Goal: Information Seeking & Learning: Check status

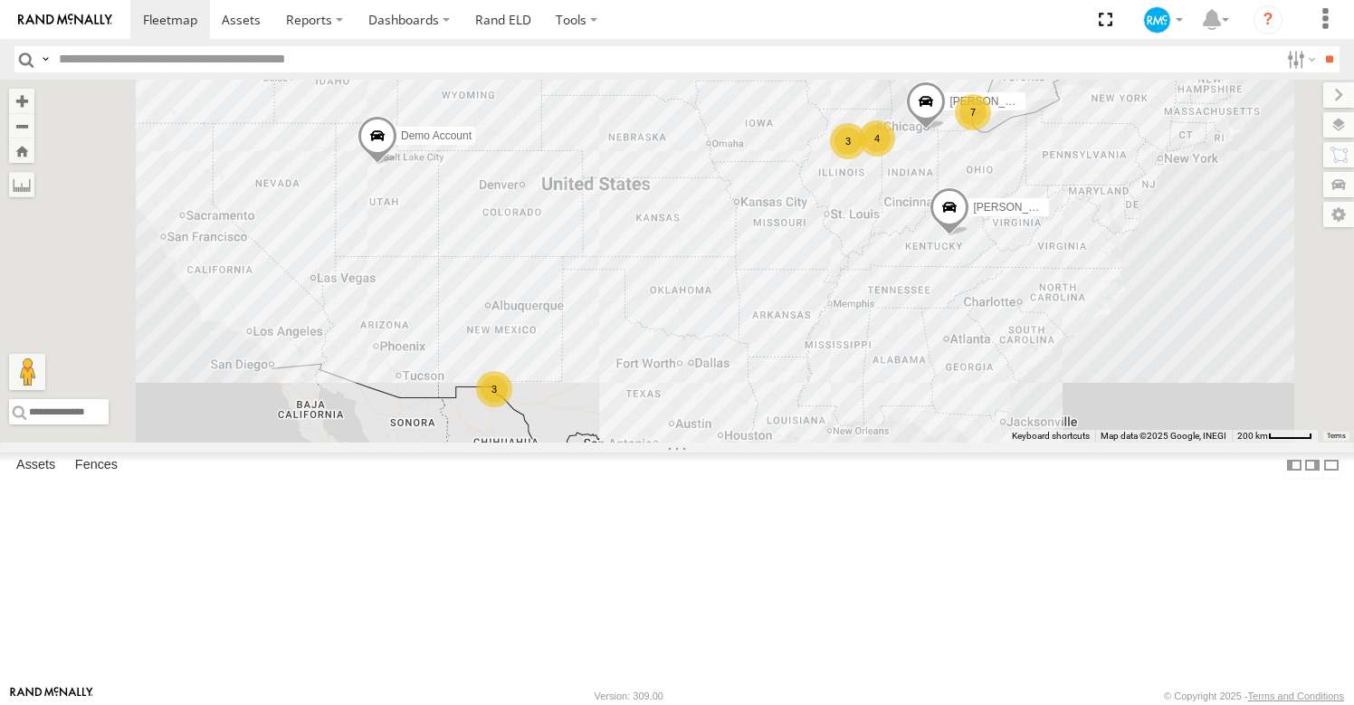
scroll to position [704, 0]
click at [0, 0] on div "Demo Account" at bounding box center [0, 0] width 0 height 0
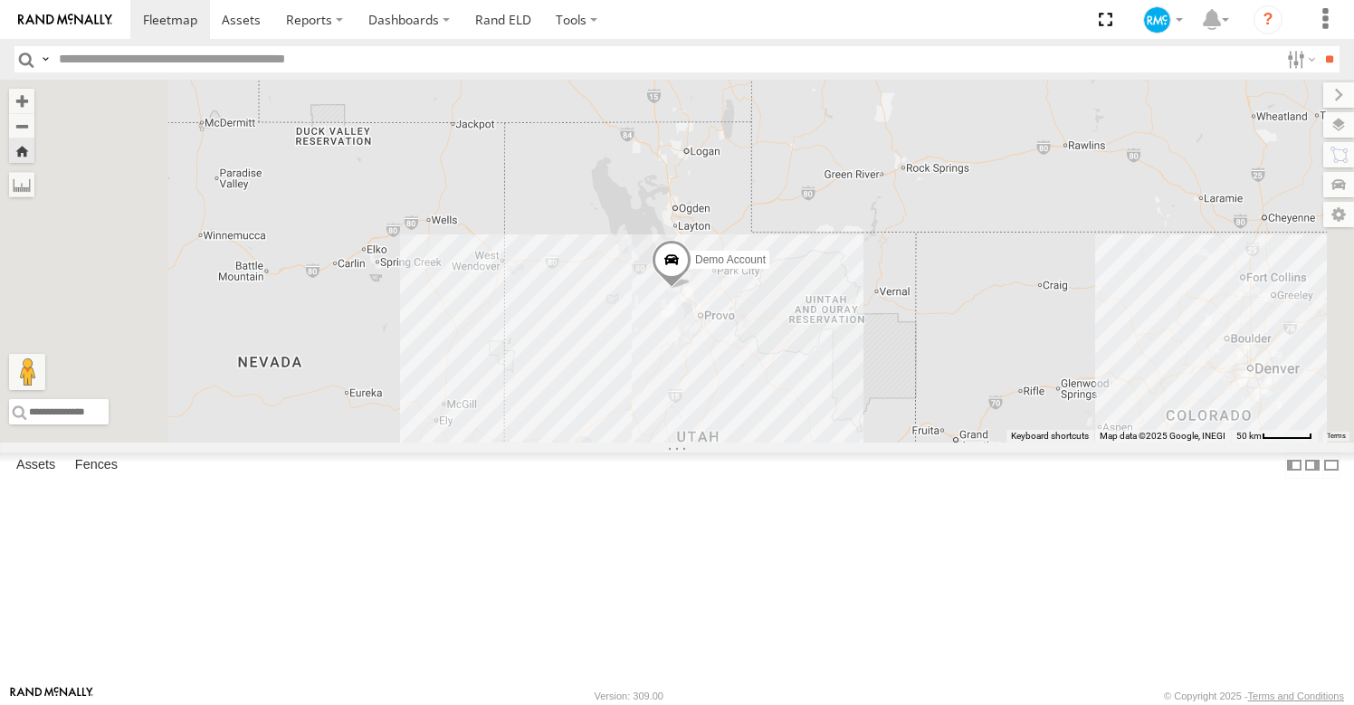
drag, startPoint x: 1102, startPoint y: 569, endPoint x: 1250, endPoint y: 682, distance: 186.7
click at [1250, 441] on span "50 km" at bounding box center [1249, 436] width 25 height 10
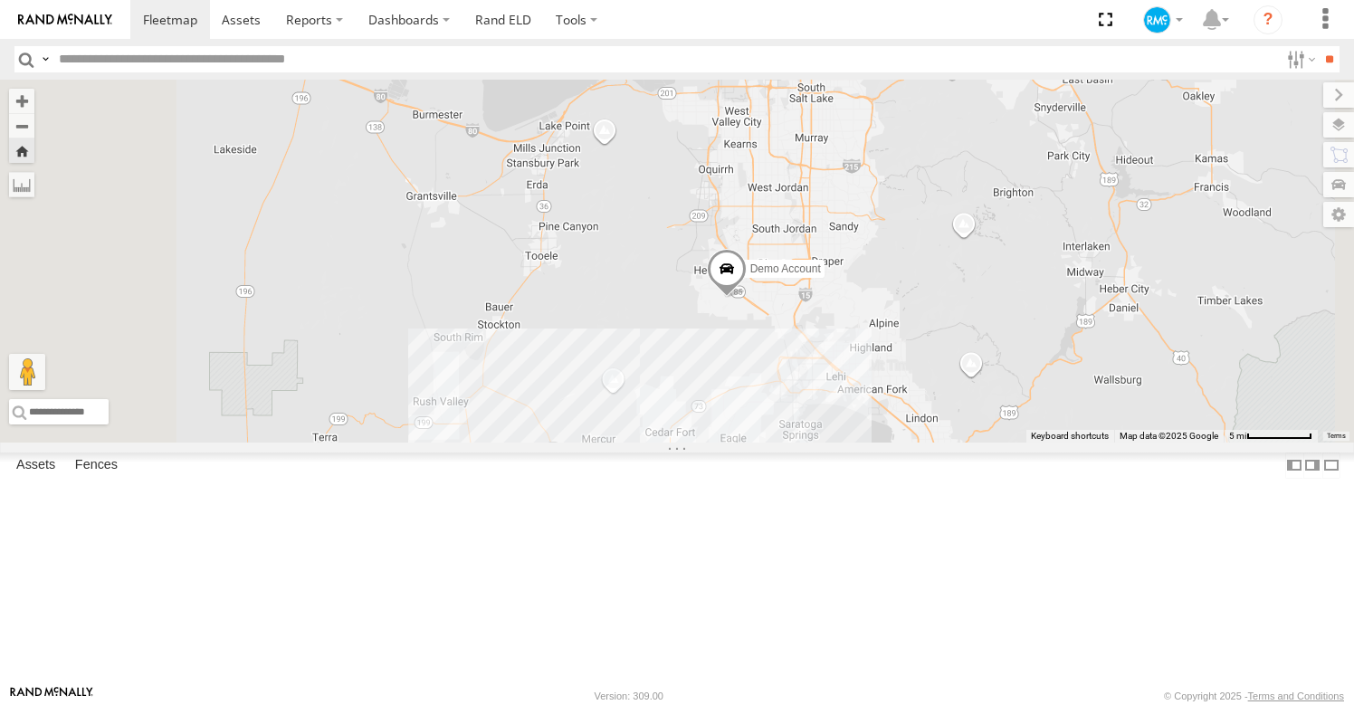
click at [747, 298] on span at bounding box center [727, 273] width 40 height 49
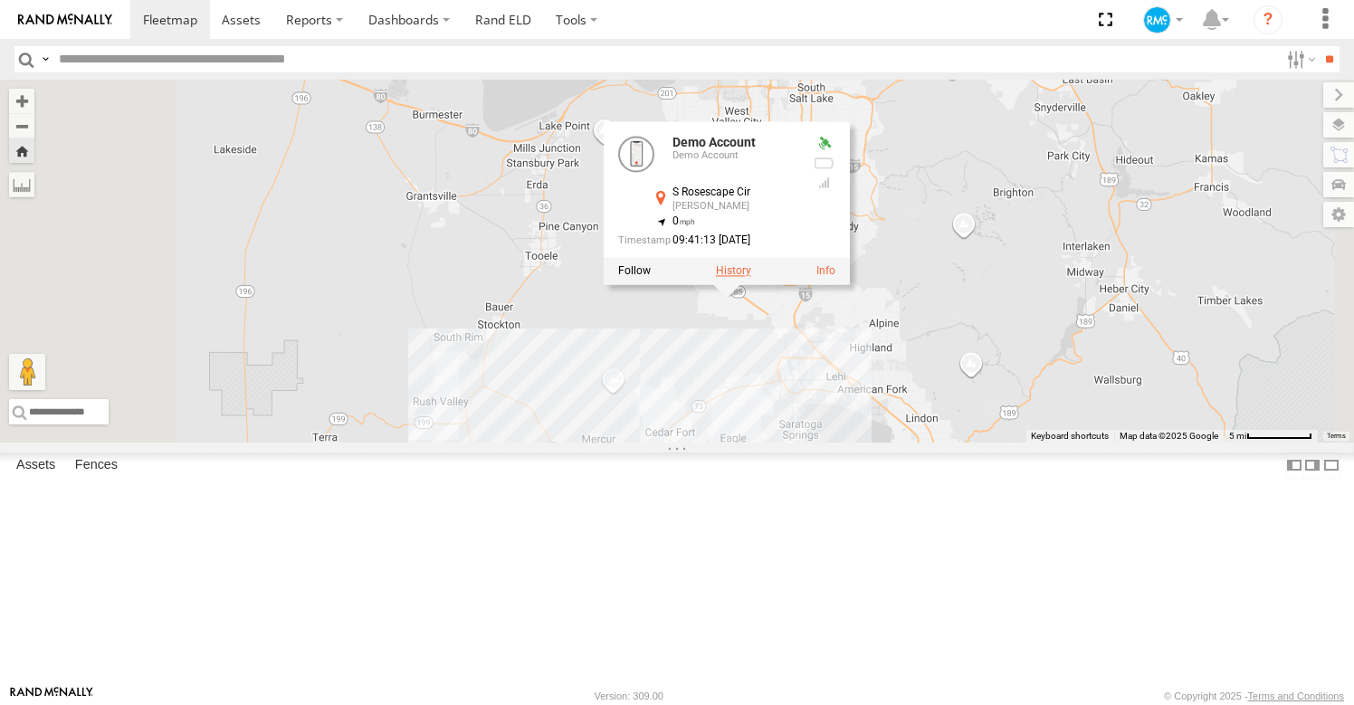
click at [751, 277] on label at bounding box center [733, 270] width 35 height 13
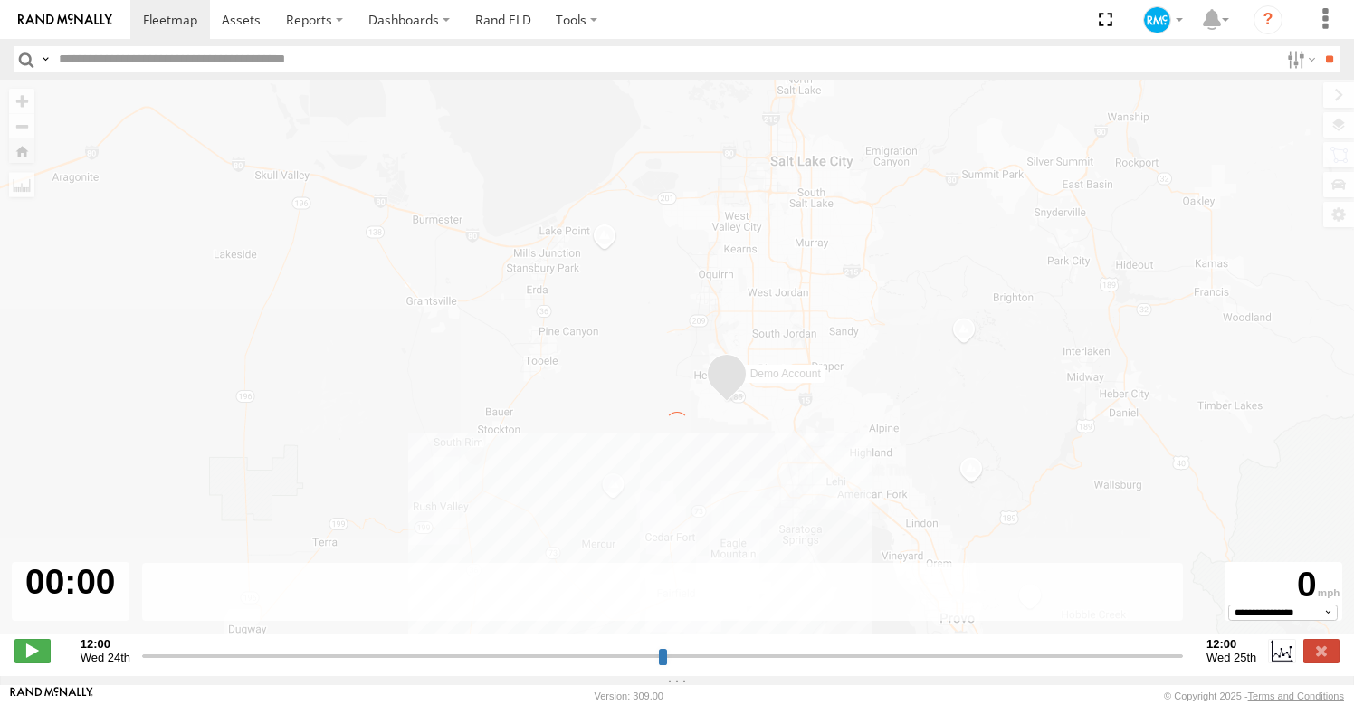
type input "**********"
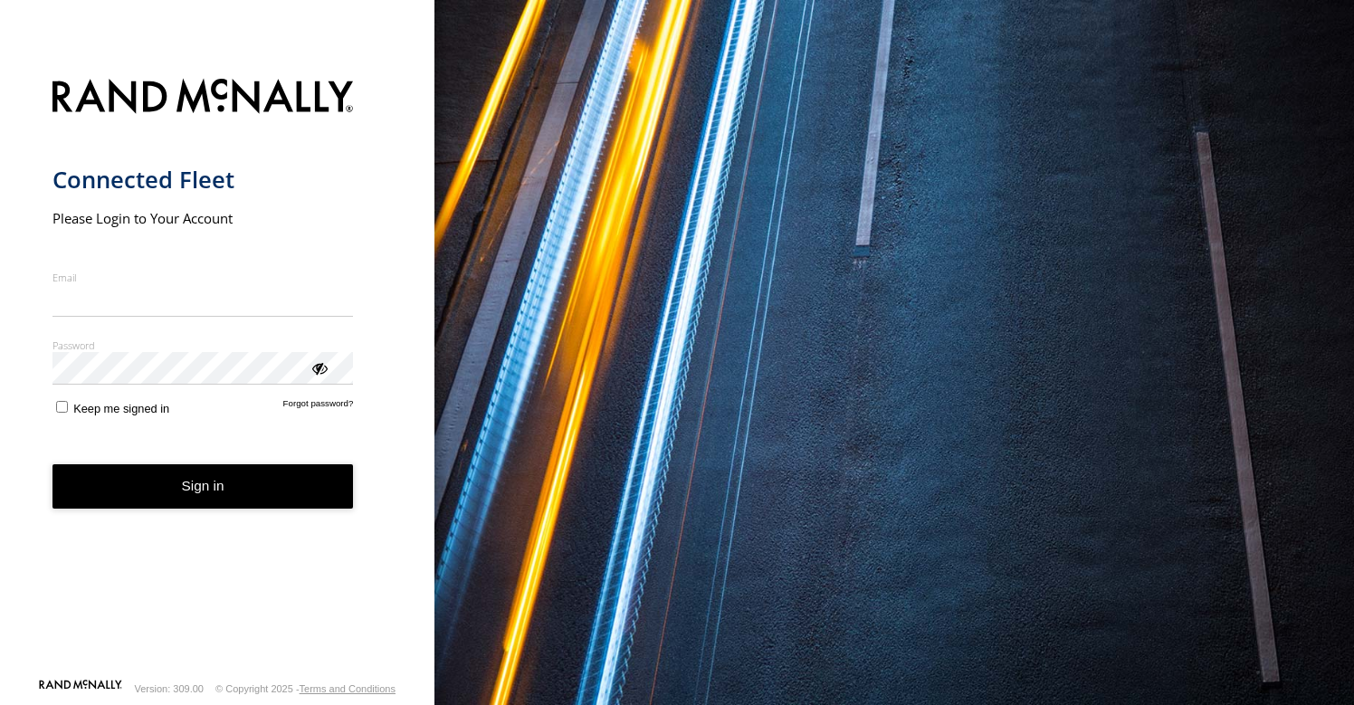
type input "**********"
click at [198, 495] on button "Sign in" at bounding box center [203, 486] width 301 height 44
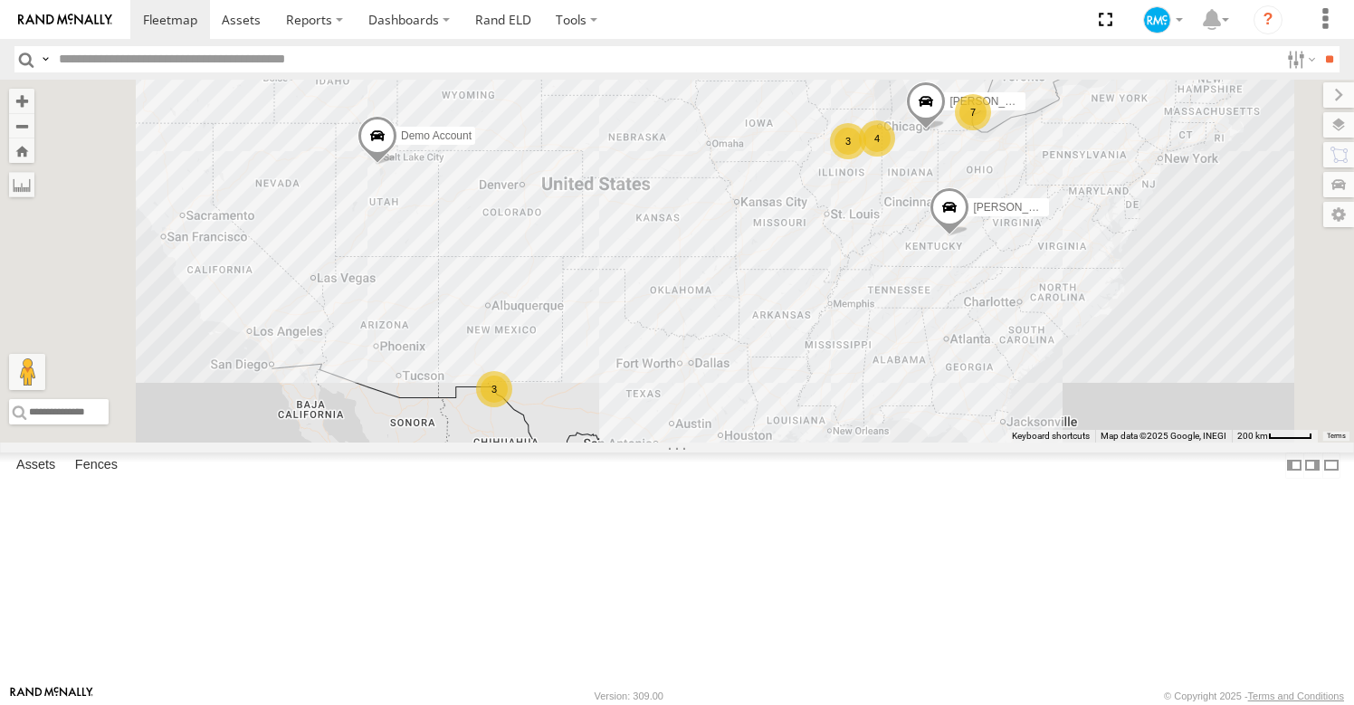
scroll to position [704, 0]
click at [0, 0] on div "Demo Account Demo Account" at bounding box center [0, 0] width 0 height 0
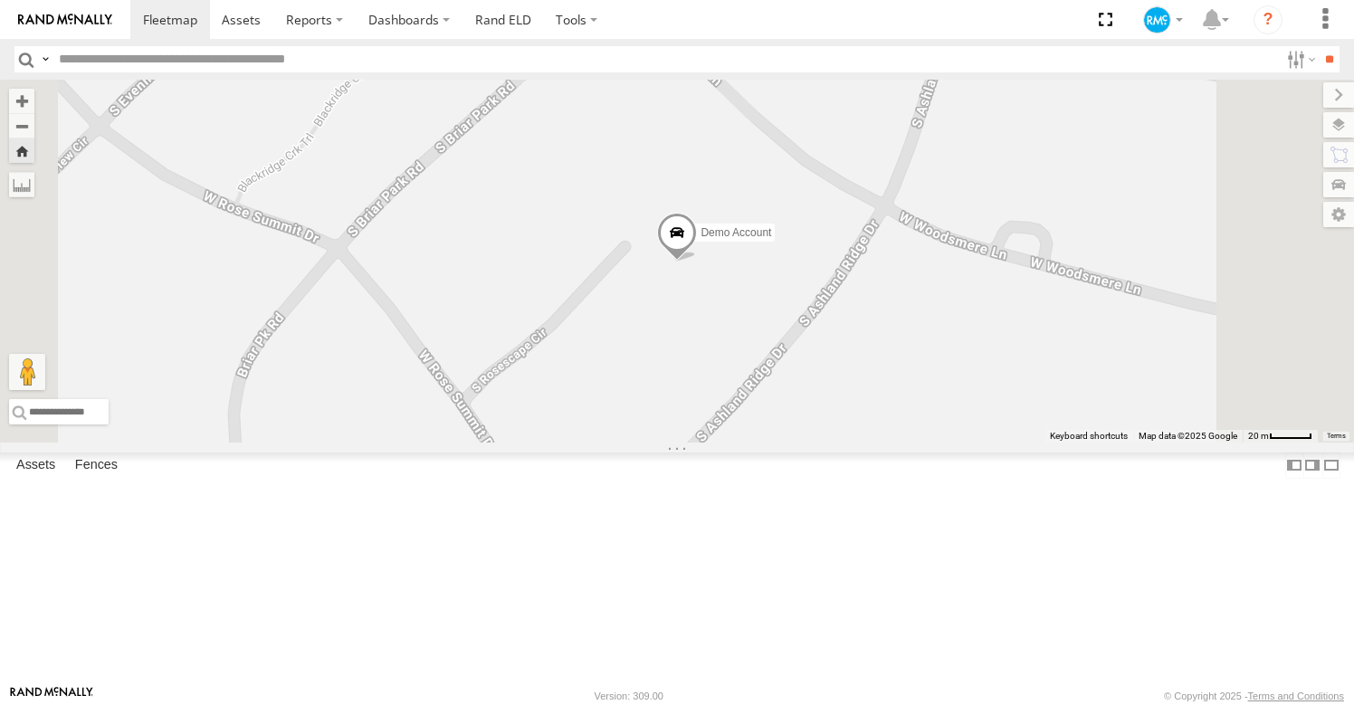
click at [697, 261] on span at bounding box center [677, 236] width 40 height 49
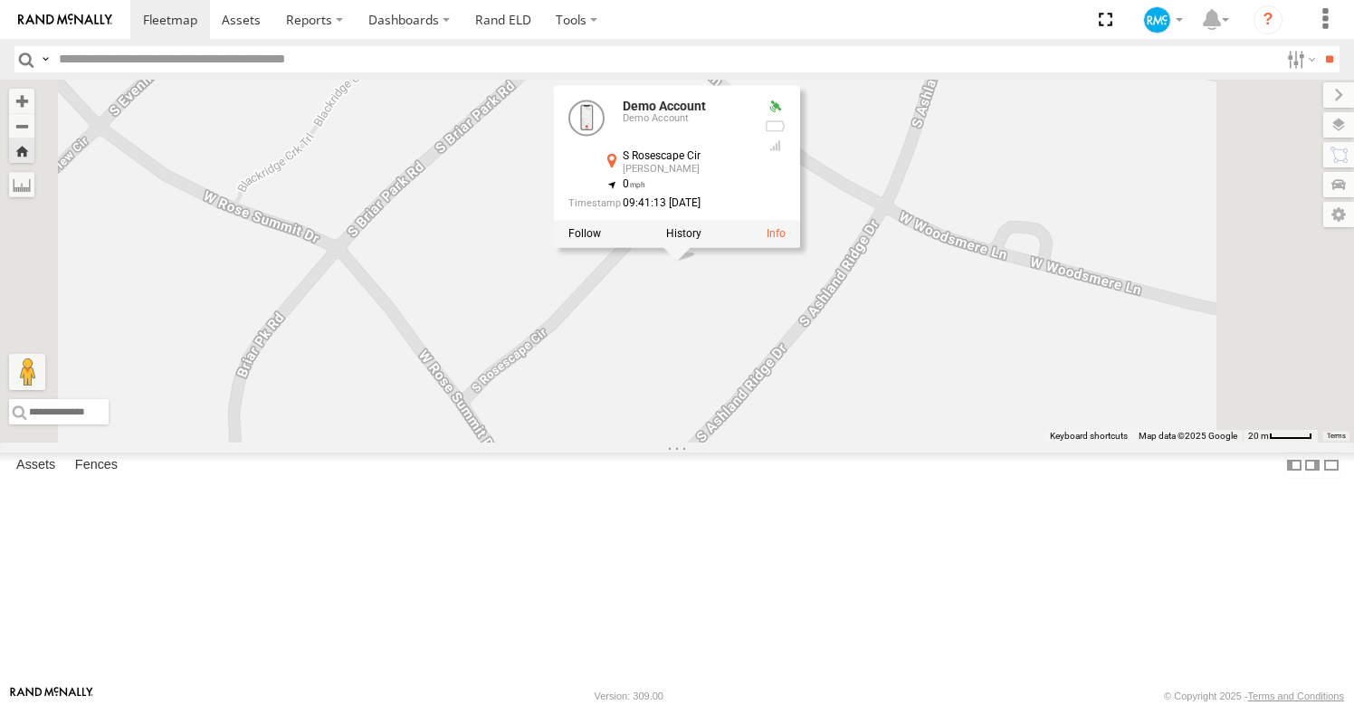
click at [800, 247] on div at bounding box center [677, 233] width 246 height 27
click at [702, 240] on label at bounding box center [683, 233] width 35 height 13
type input "**********"
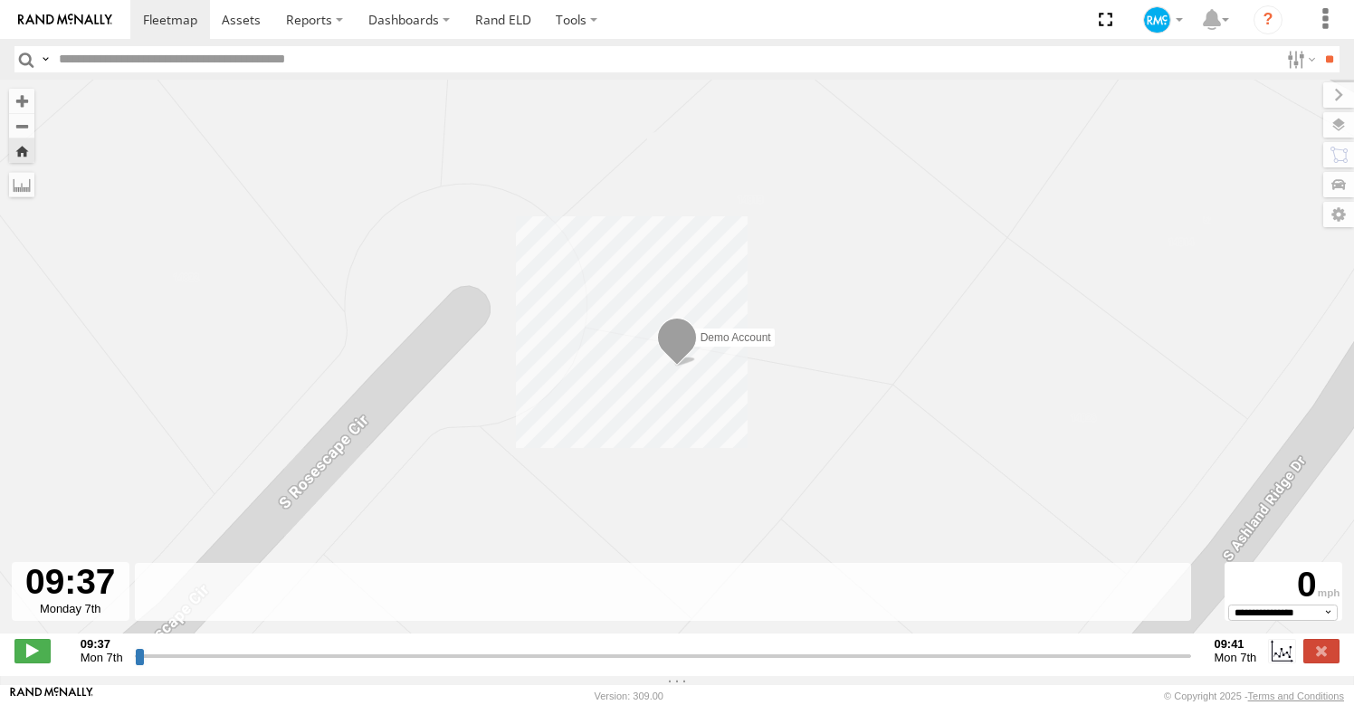
click at [684, 331] on span at bounding box center [677, 342] width 40 height 49
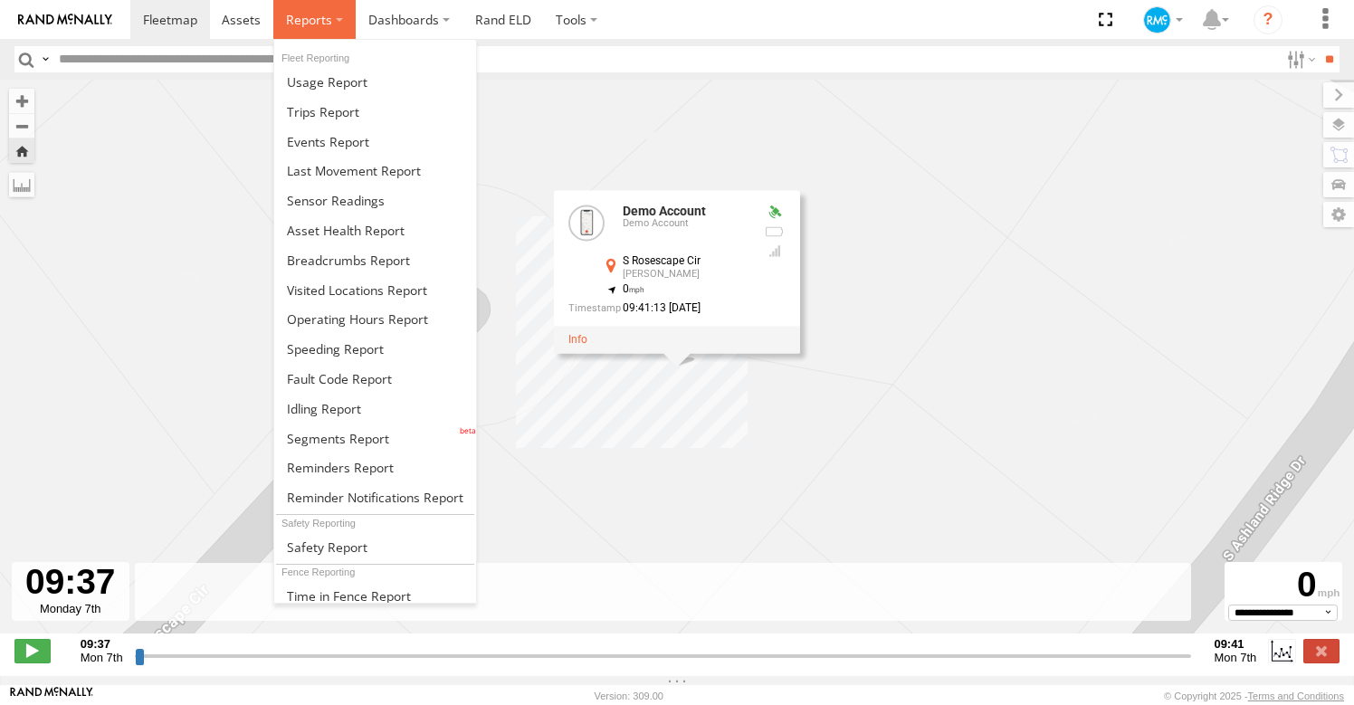
click at [310, 34] on label at bounding box center [314, 19] width 82 height 39
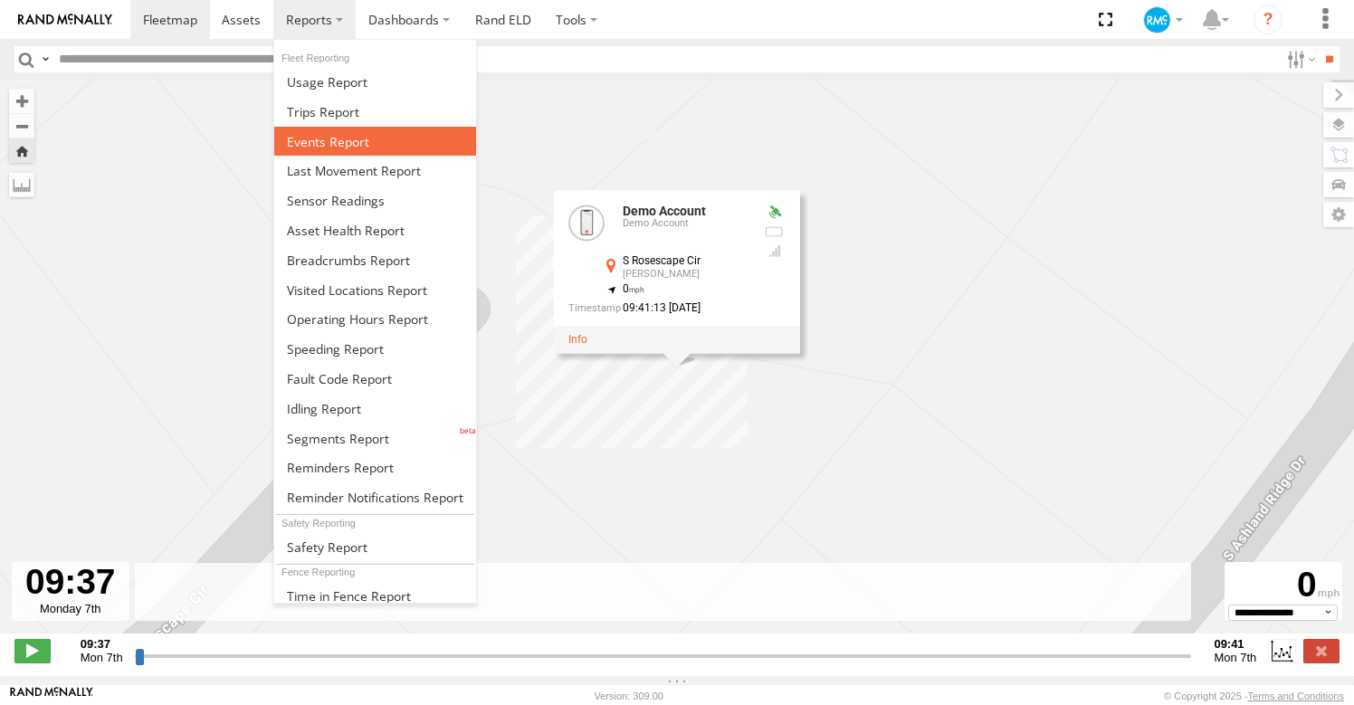
click at [336, 149] on span at bounding box center [328, 141] width 82 height 17
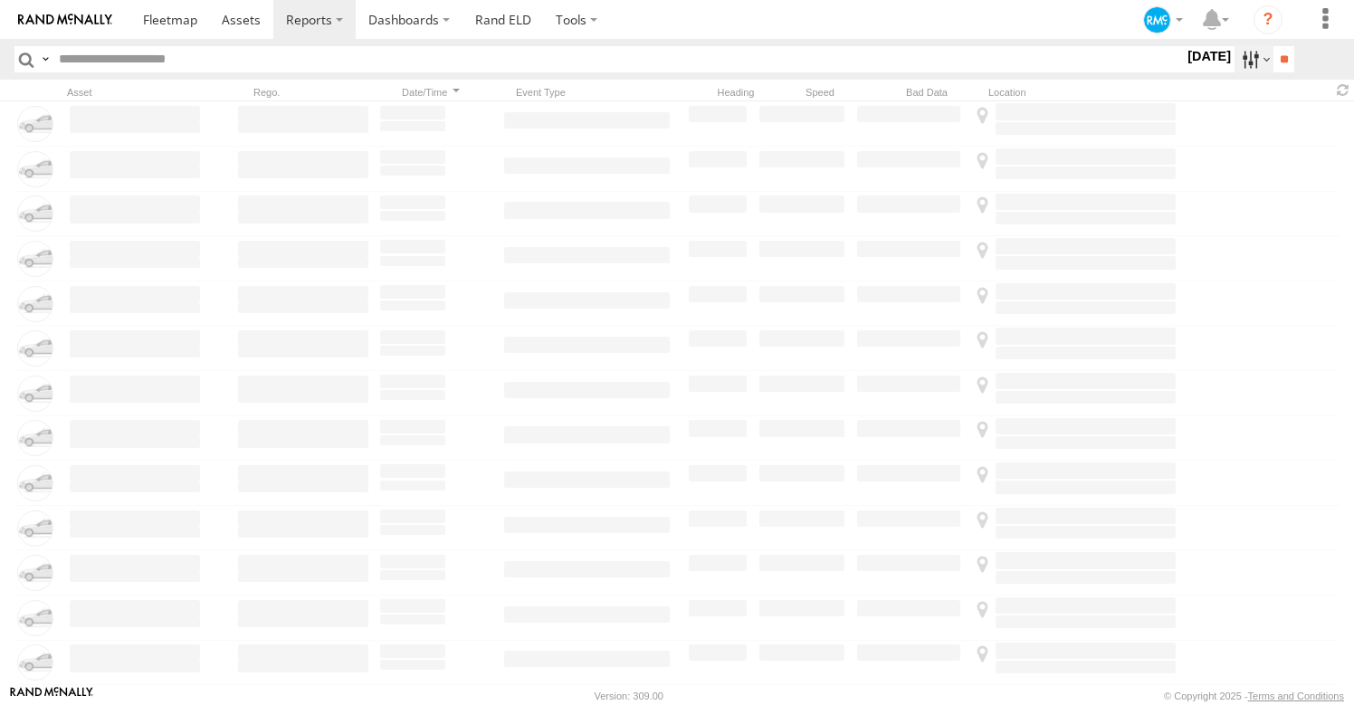
click at [1244, 55] on label at bounding box center [1254, 59] width 39 height 26
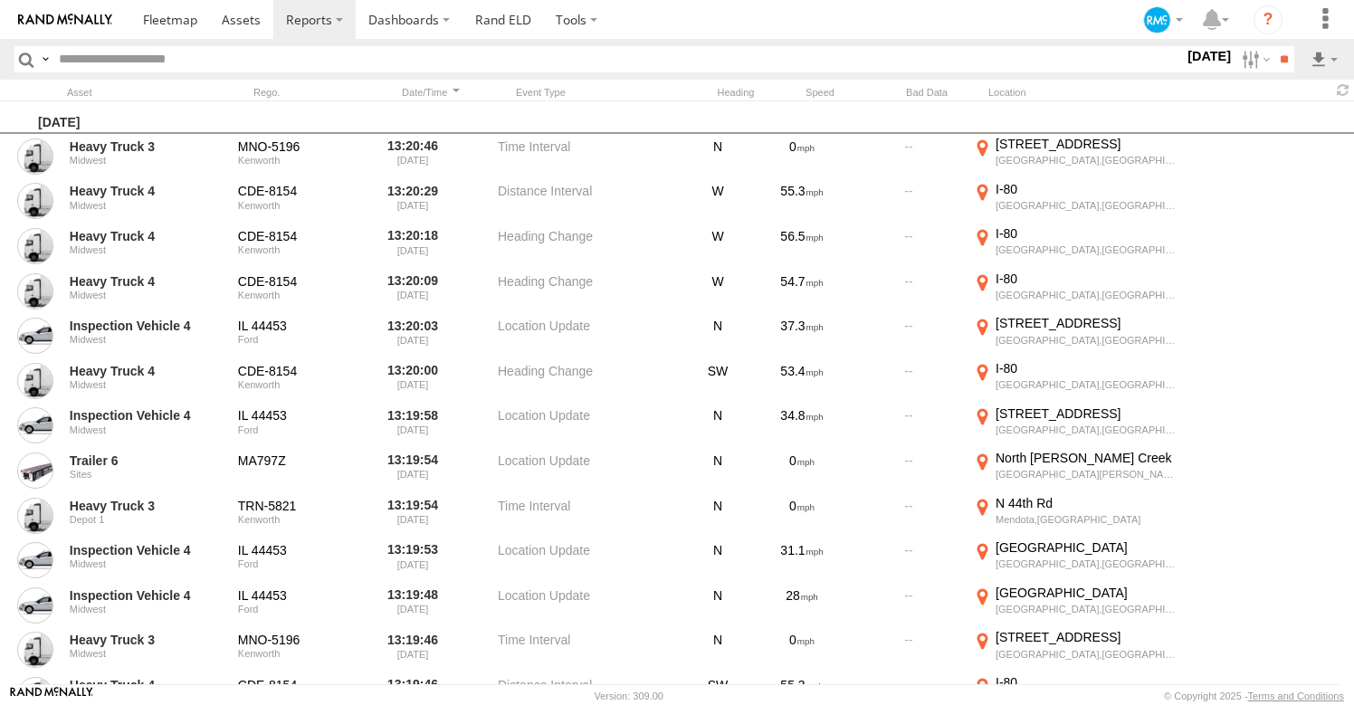
click at [0, 0] on section "S M T W T F S" at bounding box center [0, 0] width 0 height 0
click at [0, 0] on label at bounding box center [0, 0] width 0 height 0
click at [1276, 55] on input "**" at bounding box center [1284, 59] width 21 height 26
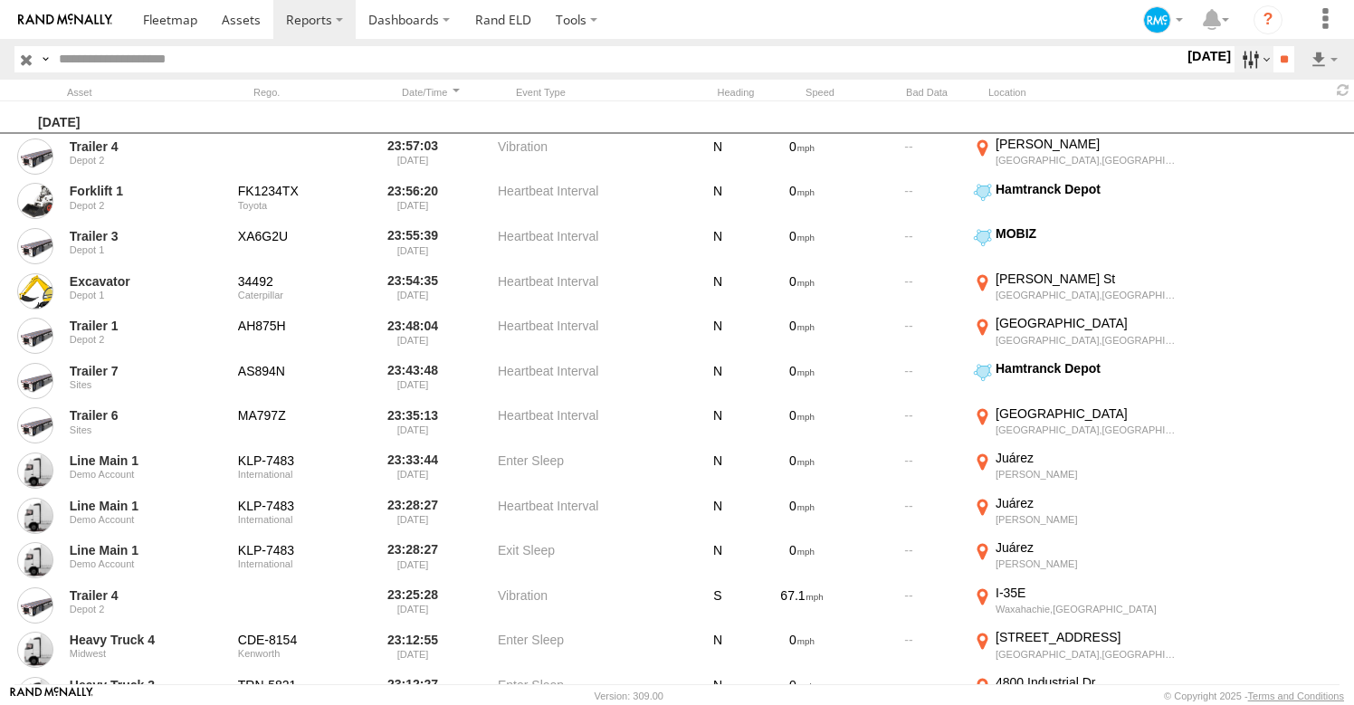
click at [1241, 57] on label at bounding box center [1254, 59] width 39 height 26
click at [1246, 69] on label at bounding box center [1254, 59] width 39 height 26
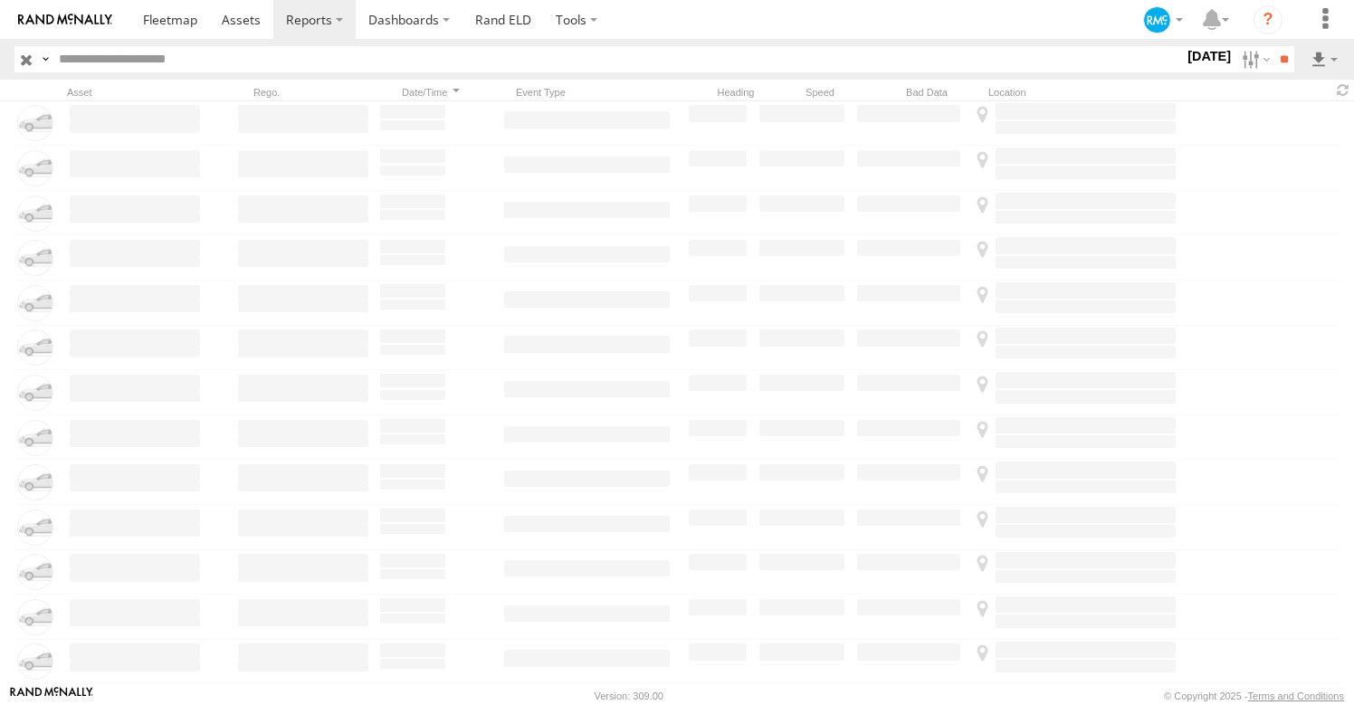
scroll to position [27366, 0]
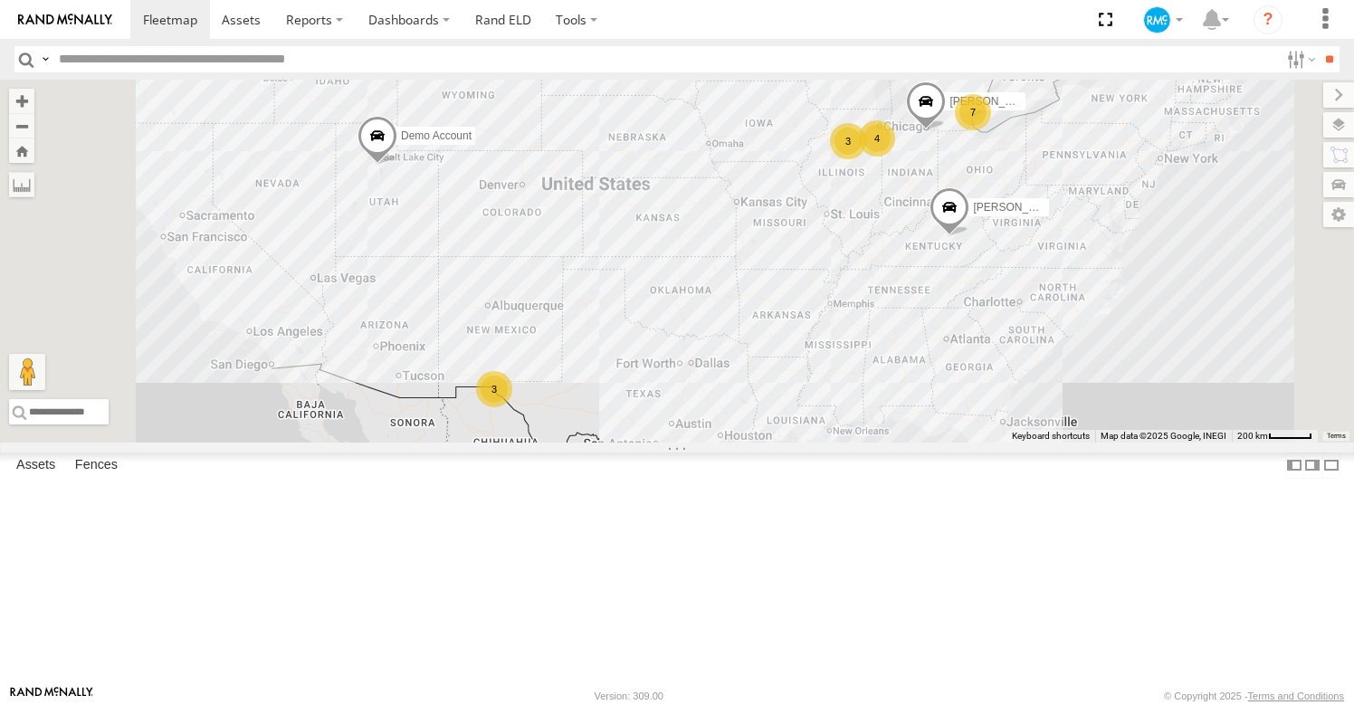
scroll to position [704, 0]
click at [0, 0] on div "Demo Account" at bounding box center [0, 0] width 0 height 0
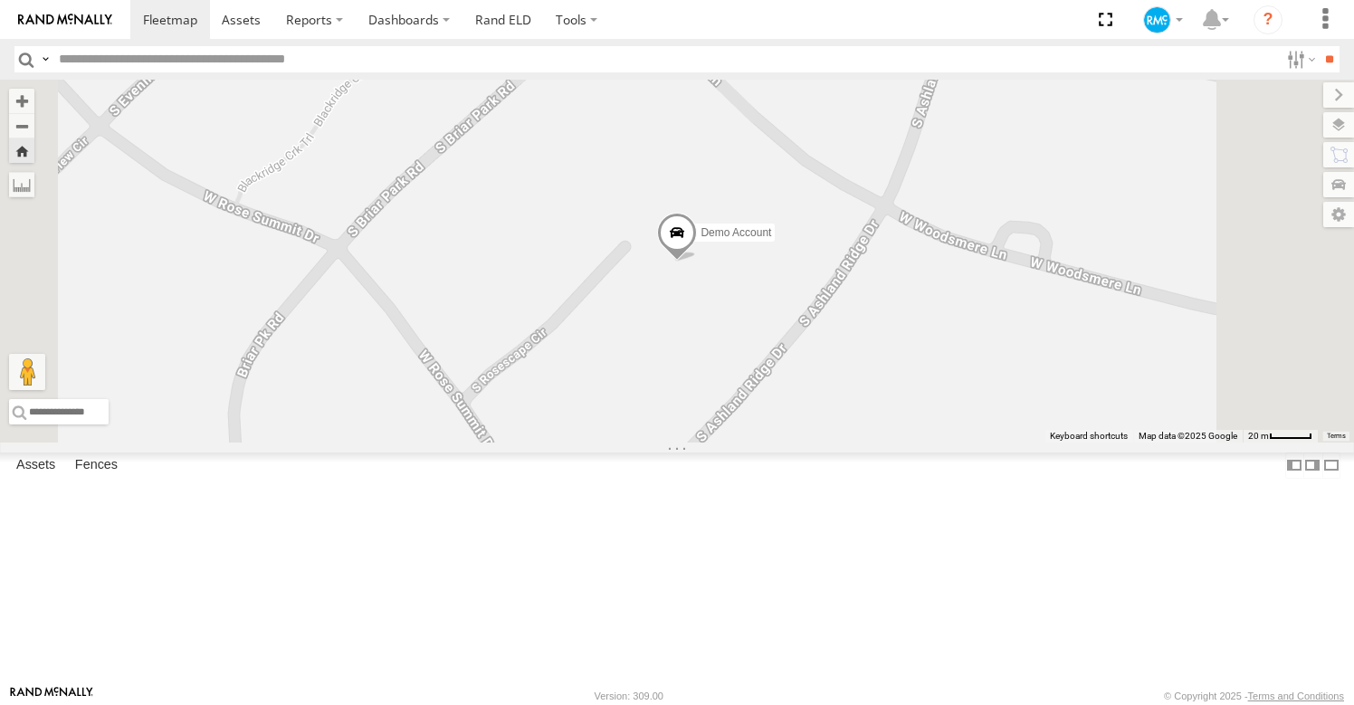
click at [0, 0] on link at bounding box center [0, 0] width 0 height 0
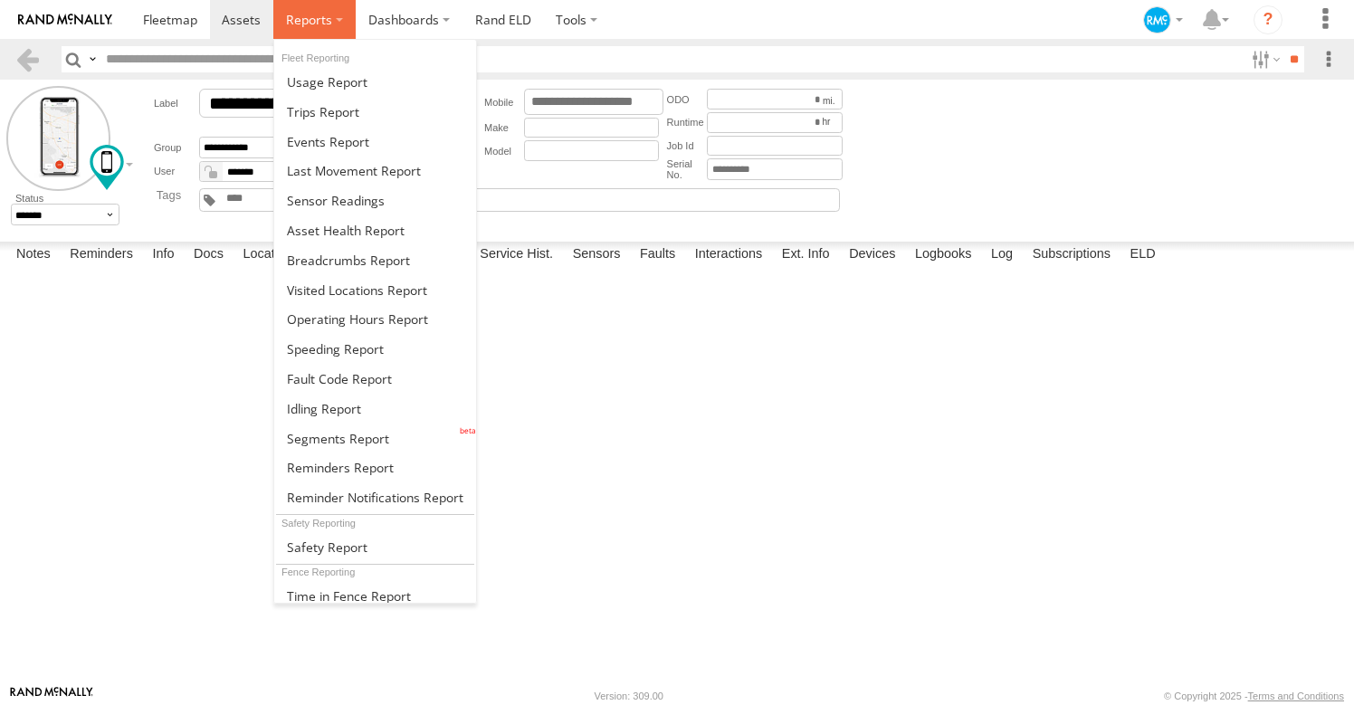
click at [322, 17] on span at bounding box center [309, 19] width 46 height 17
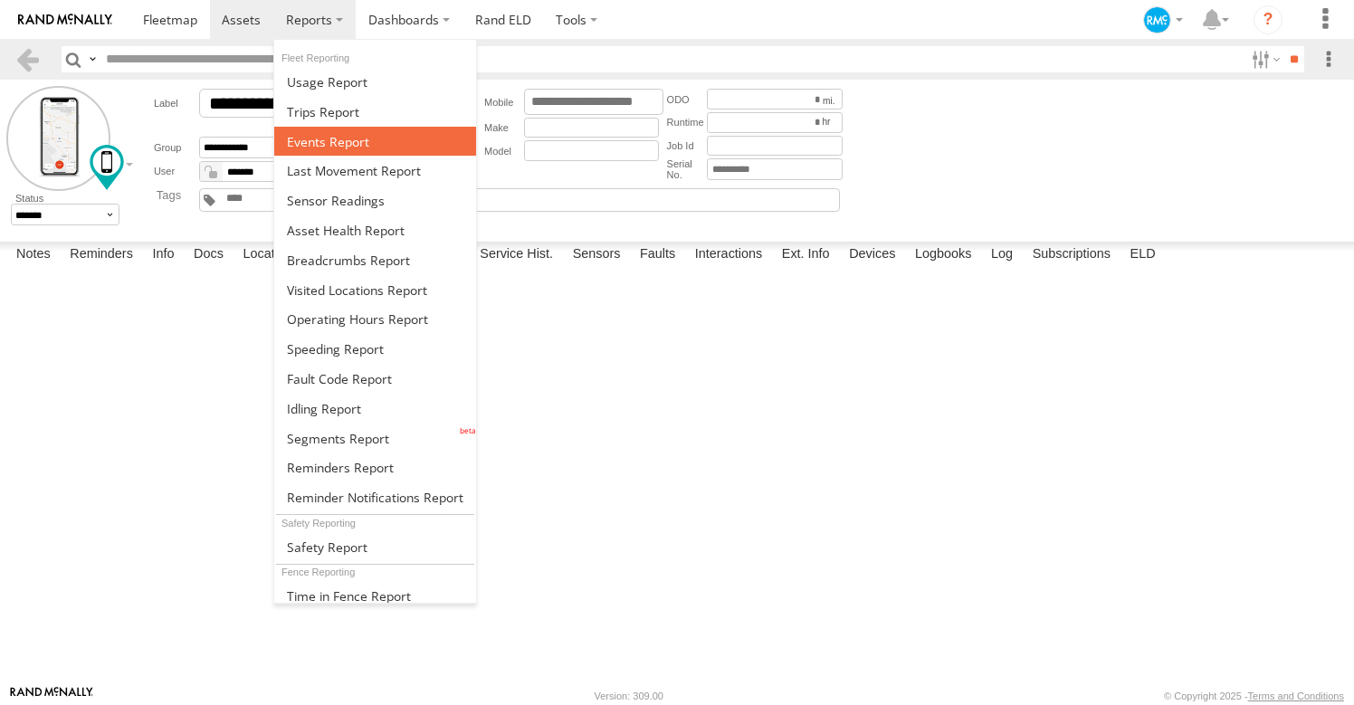
click at [334, 136] on span at bounding box center [328, 141] width 82 height 17
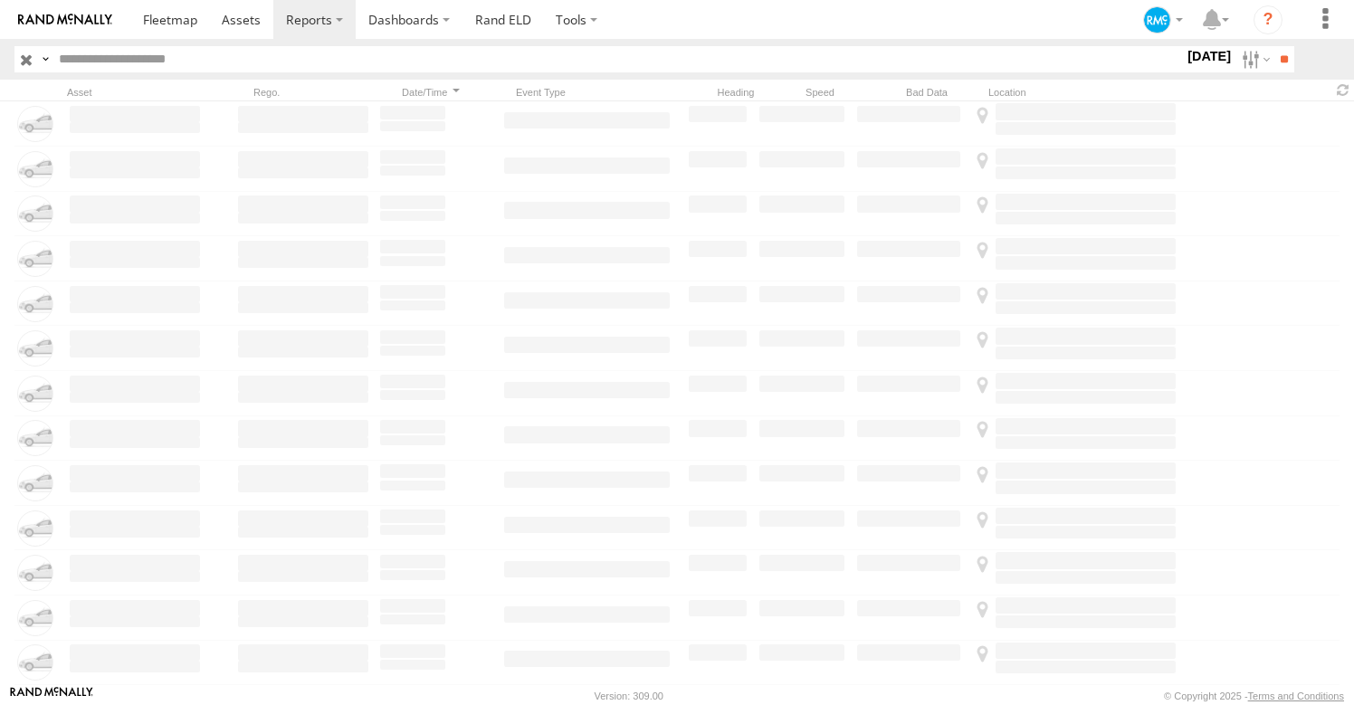
click at [449, 66] on input "text" at bounding box center [618, 59] width 1133 height 26
paste input "**********"
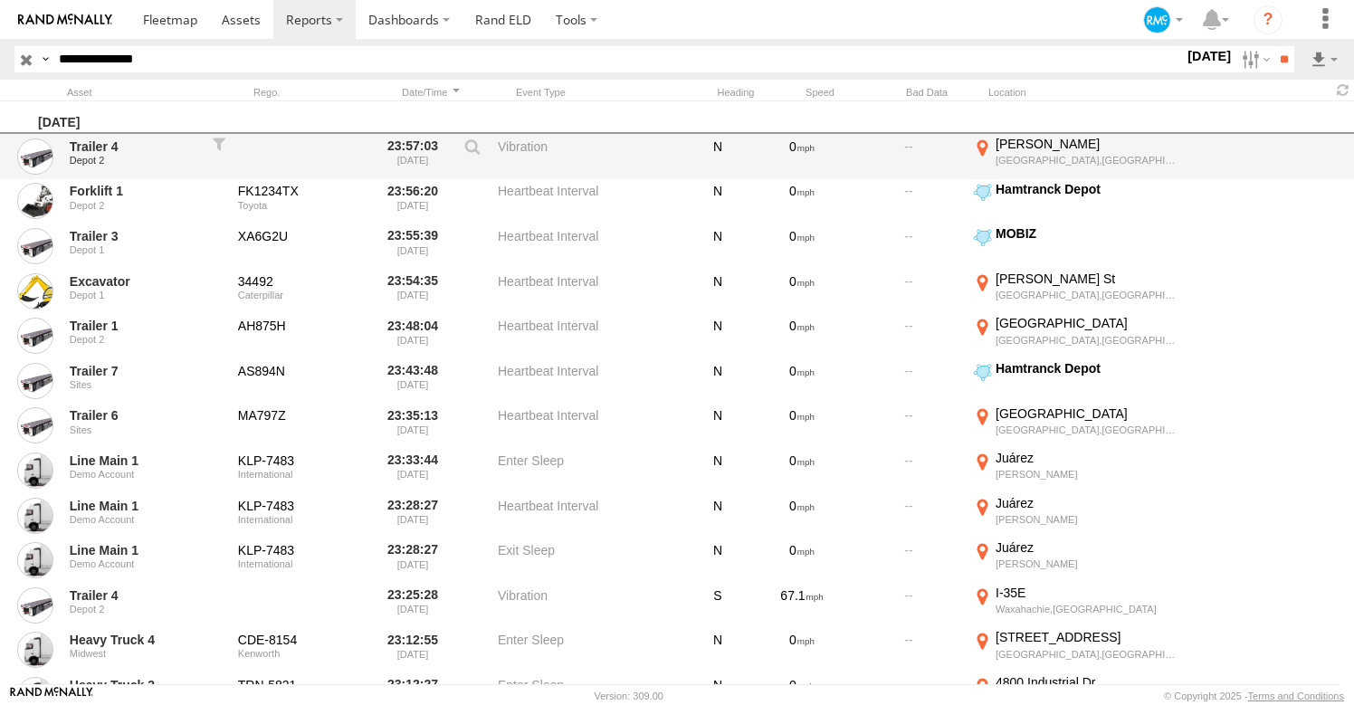
type input "**********"
click at [1274, 46] on input "**" at bounding box center [1284, 59] width 21 height 26
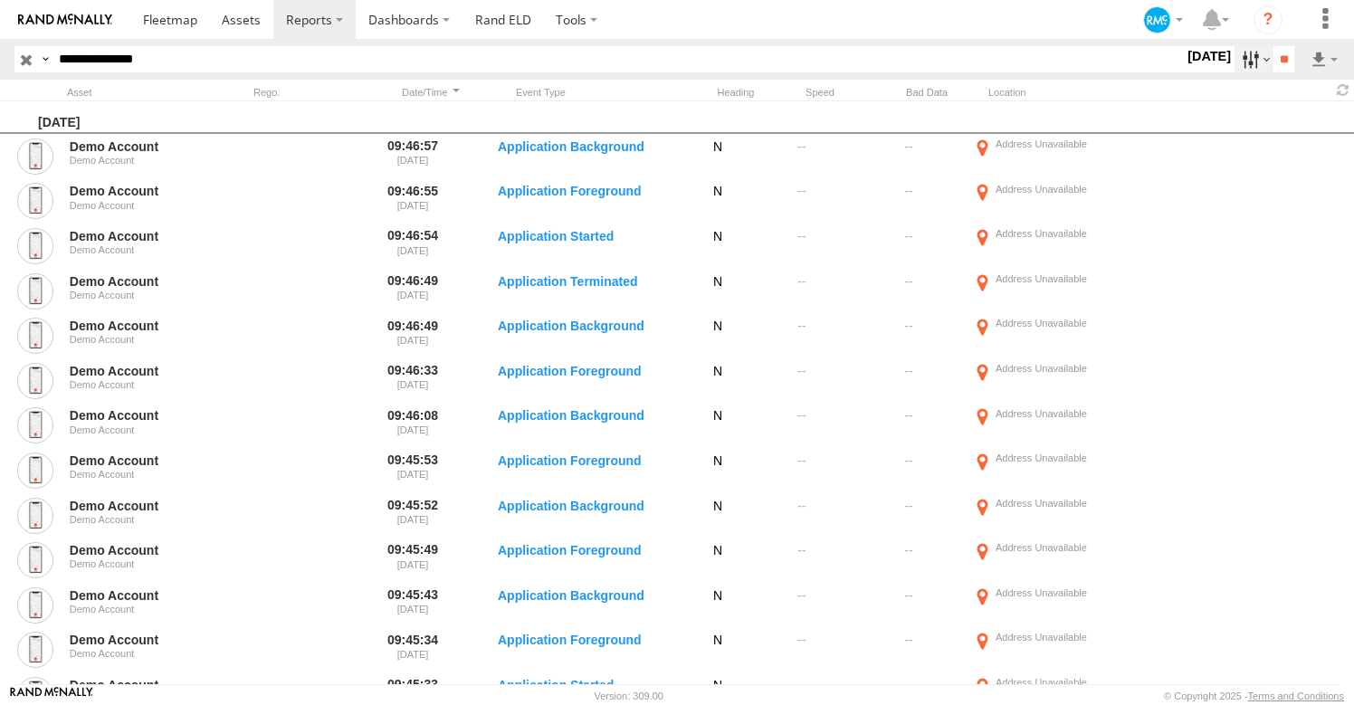
click at [1238, 63] on label at bounding box center [1254, 59] width 39 height 26
click at [0, 0] on label at bounding box center [0, 0] width 0 height 0
click at [1286, 66] on input "**" at bounding box center [1284, 59] width 21 height 26
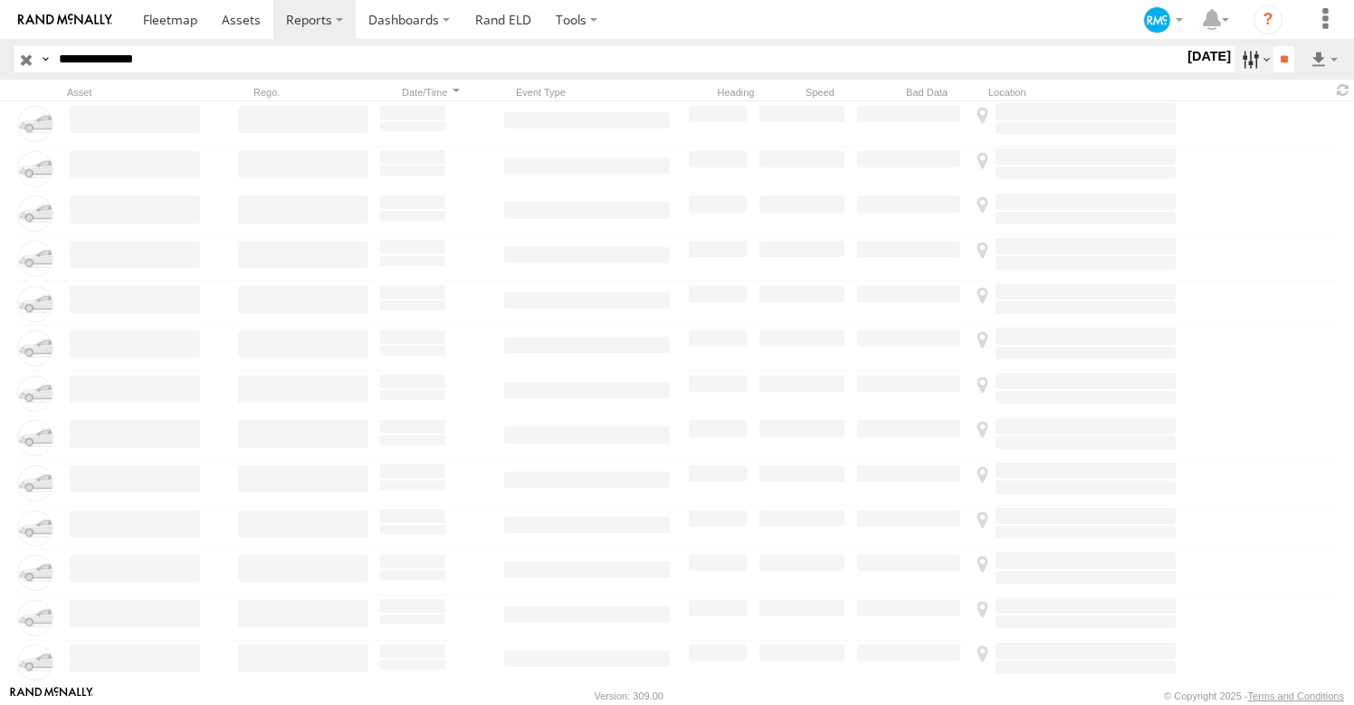
click at [1240, 59] on label at bounding box center [1254, 59] width 39 height 26
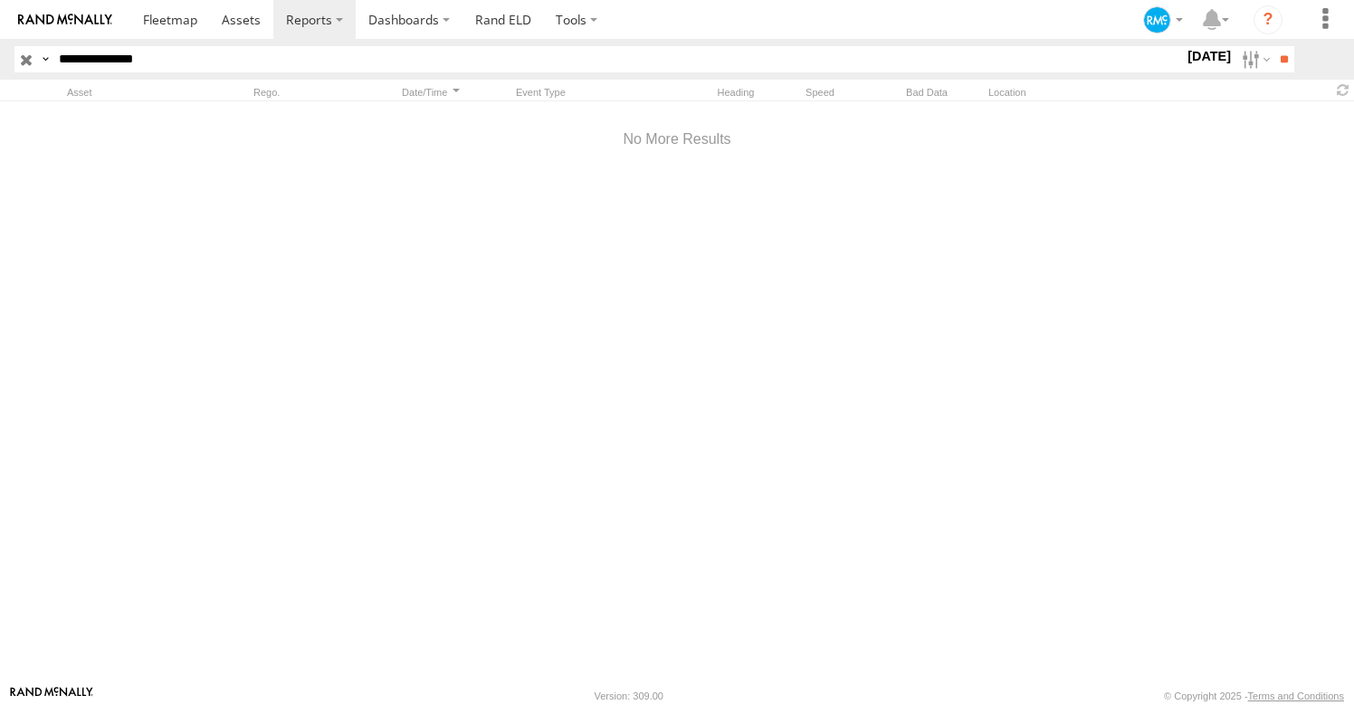
click at [1089, 31] on section at bounding box center [739, 19] width 1219 height 39
click at [1248, 62] on label at bounding box center [1254, 59] width 39 height 26
click at [1238, 64] on label at bounding box center [1254, 59] width 39 height 26
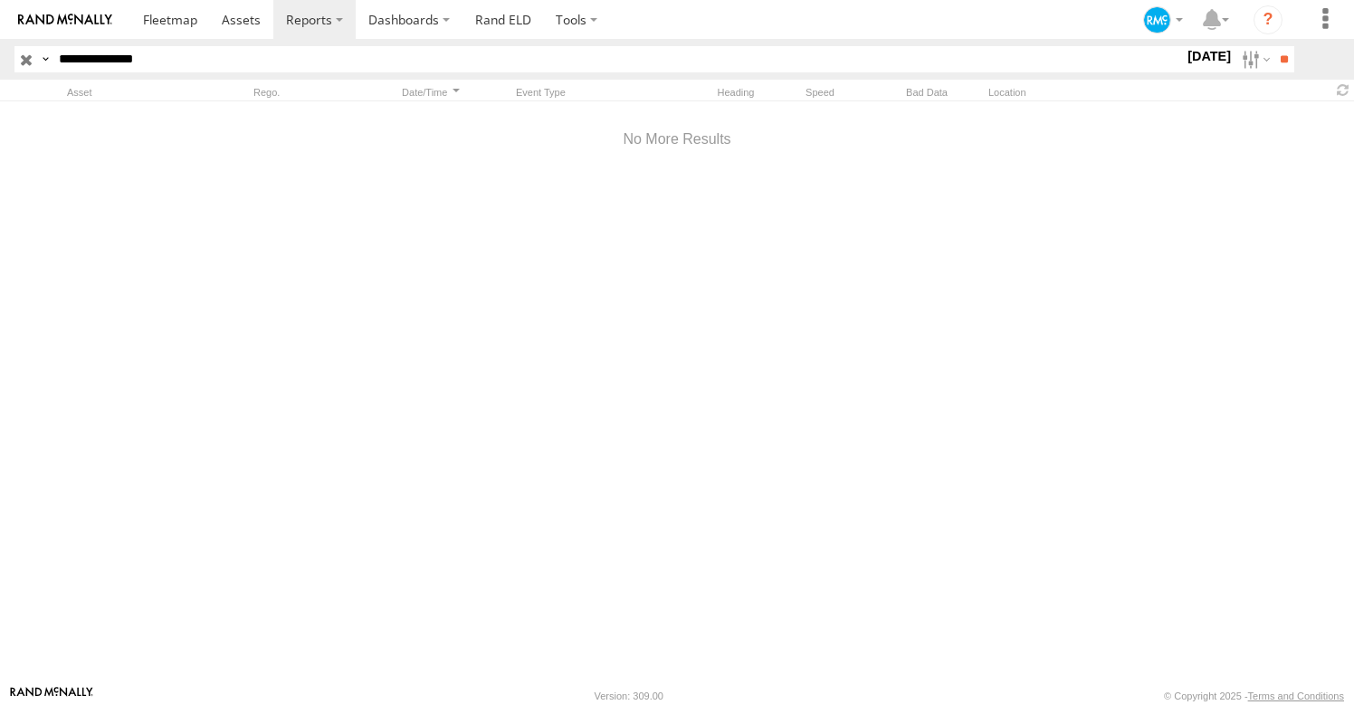
click at [0, 0] on label at bounding box center [0, 0] width 0 height 0
click at [1281, 62] on input "**" at bounding box center [1284, 59] width 21 height 26
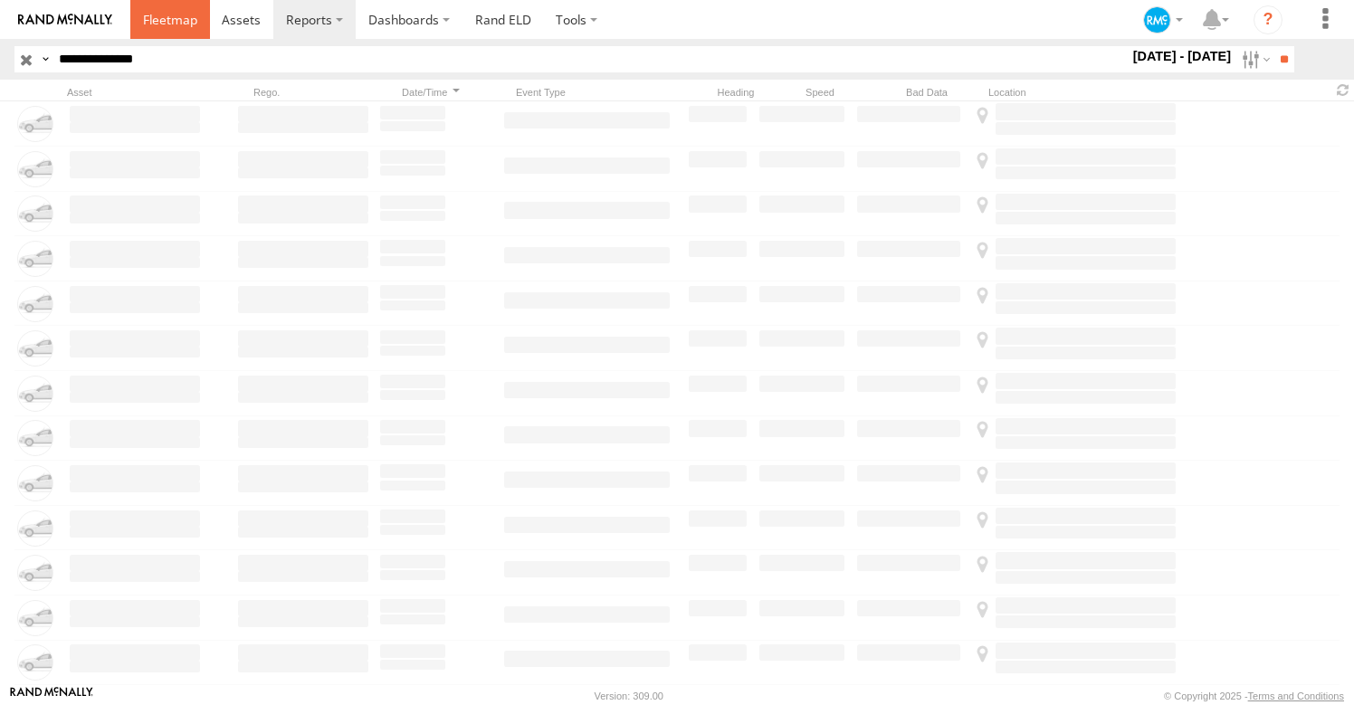
click at [152, 13] on span at bounding box center [170, 19] width 54 height 17
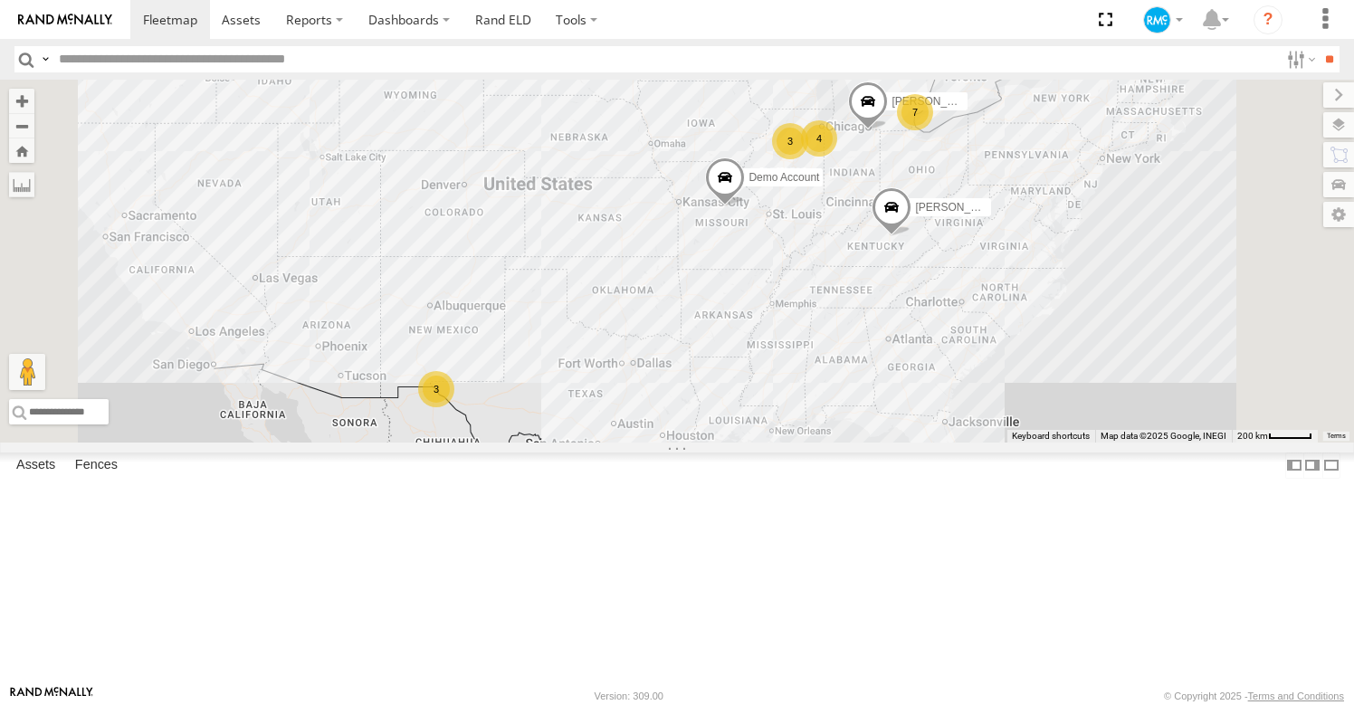
scroll to position [704, 0]
click at [0, 0] on div "Demo Account" at bounding box center [0, 0] width 0 height 0
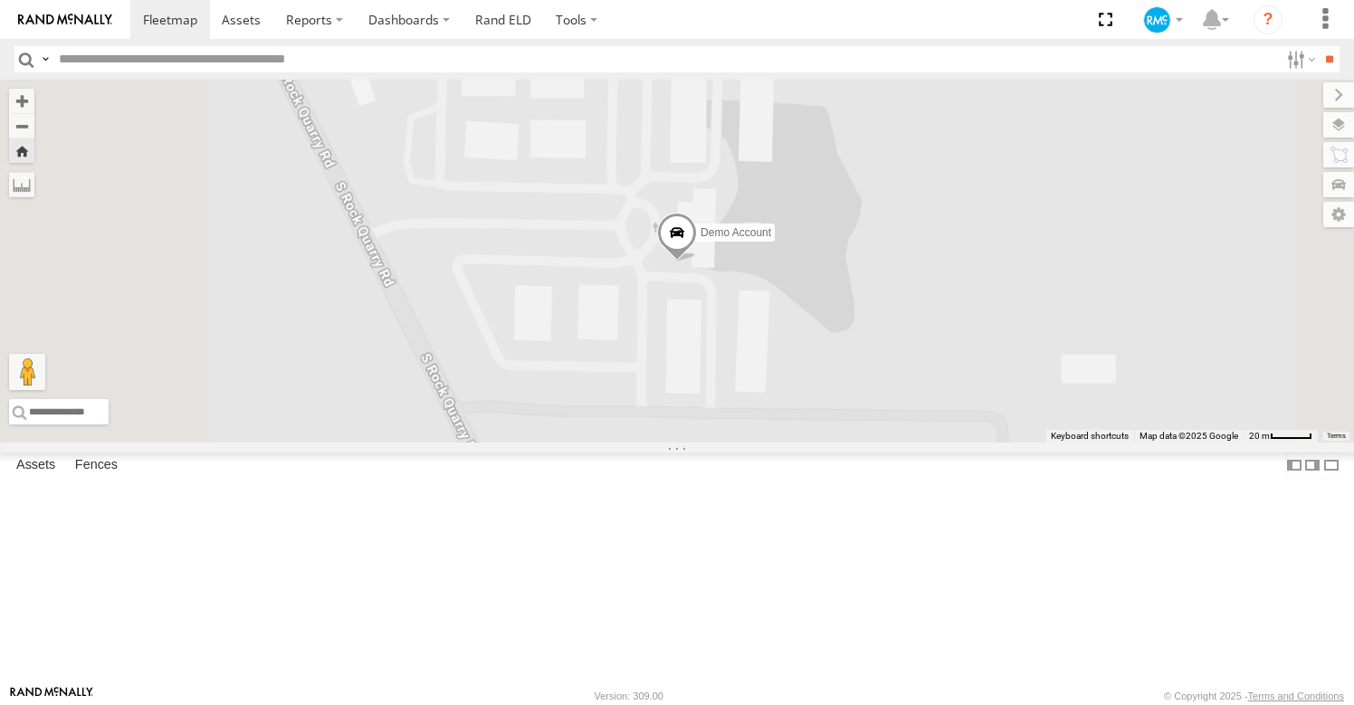
click at [697, 262] on span at bounding box center [677, 237] width 40 height 49
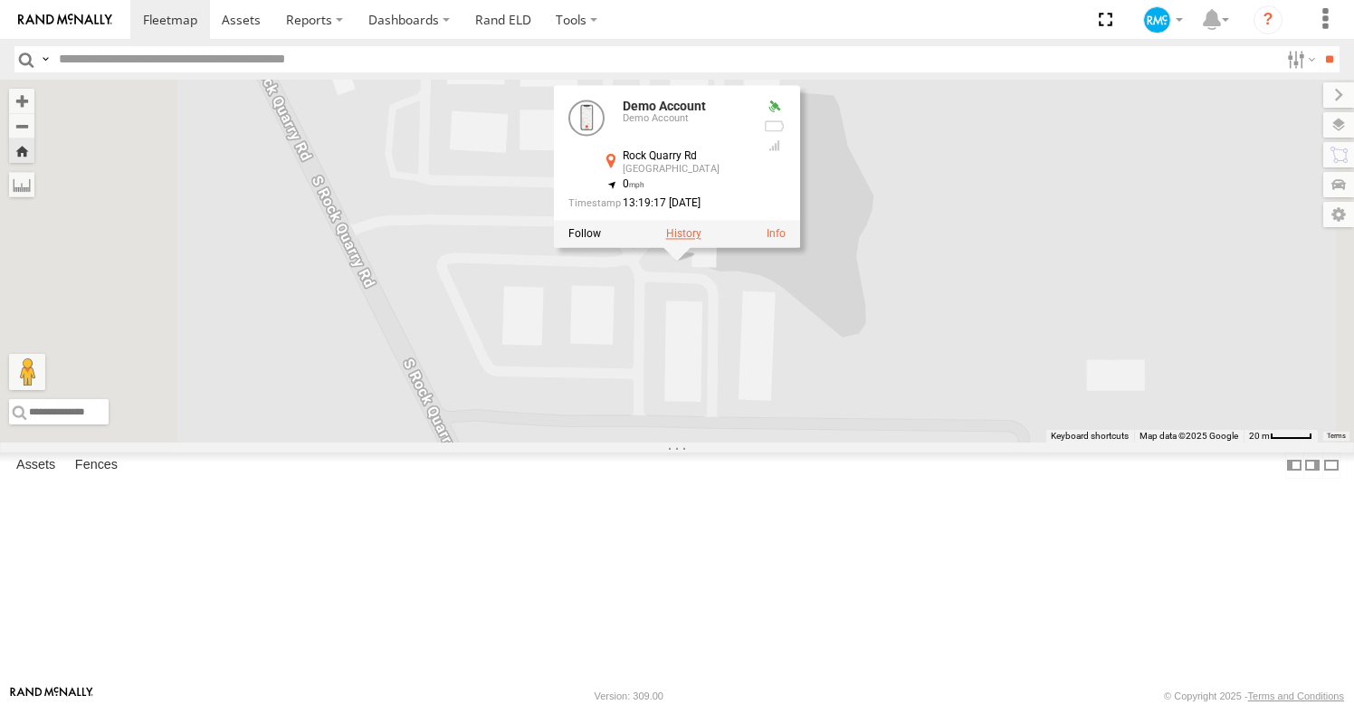
click at [702, 241] on label at bounding box center [683, 234] width 35 height 13
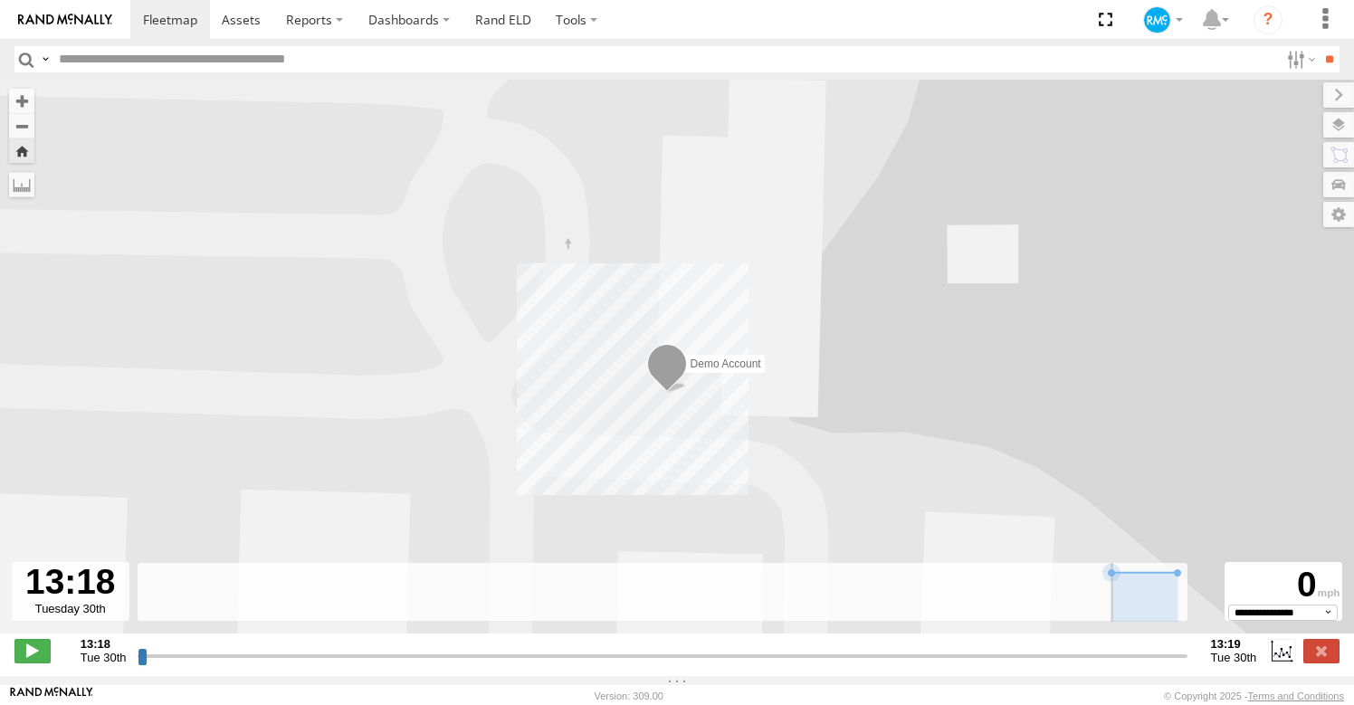
drag, startPoint x: 141, startPoint y: 673, endPoint x: 503, endPoint y: 640, distance: 363.6
click at [503, 647] on input "range" at bounding box center [662, 655] width 1049 height 17
click at [35, 663] on span at bounding box center [32, 651] width 36 height 24
type input "**********"
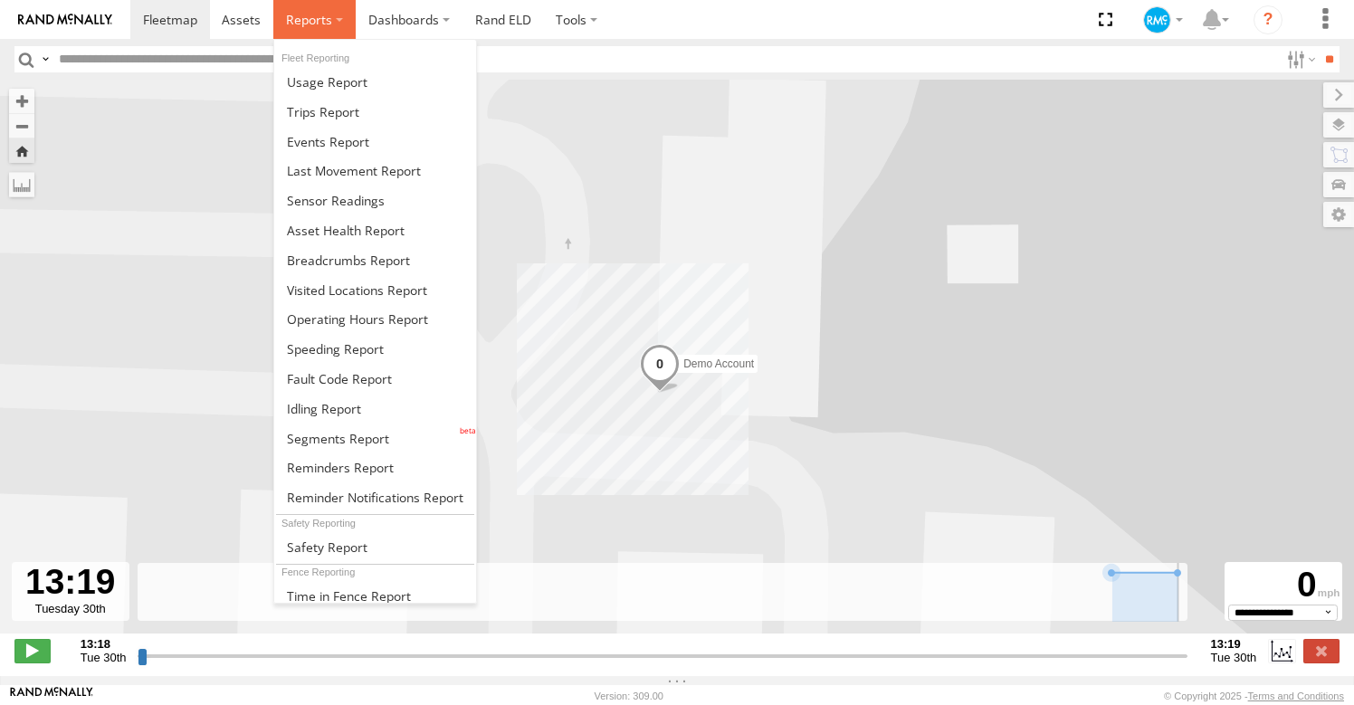
click at [324, 24] on span at bounding box center [309, 19] width 46 height 17
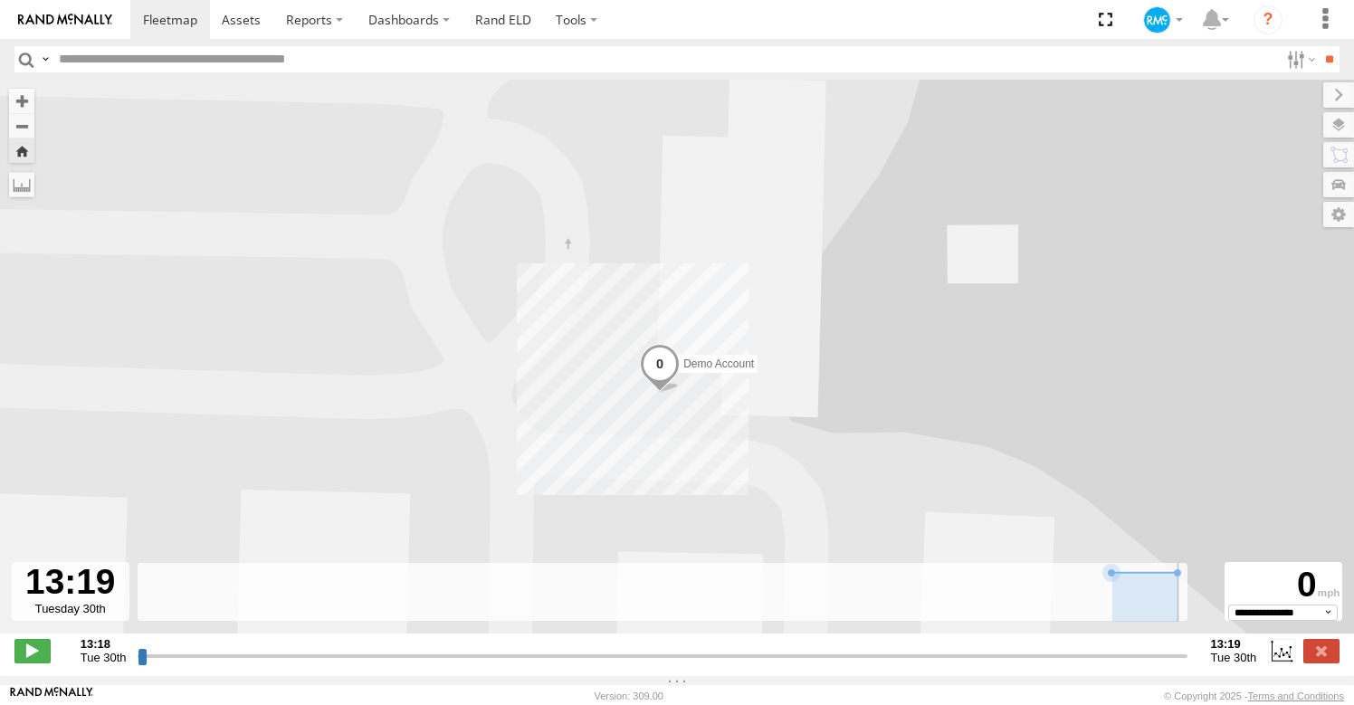
click at [203, 140] on div "Demo Account" at bounding box center [677, 366] width 1354 height 573
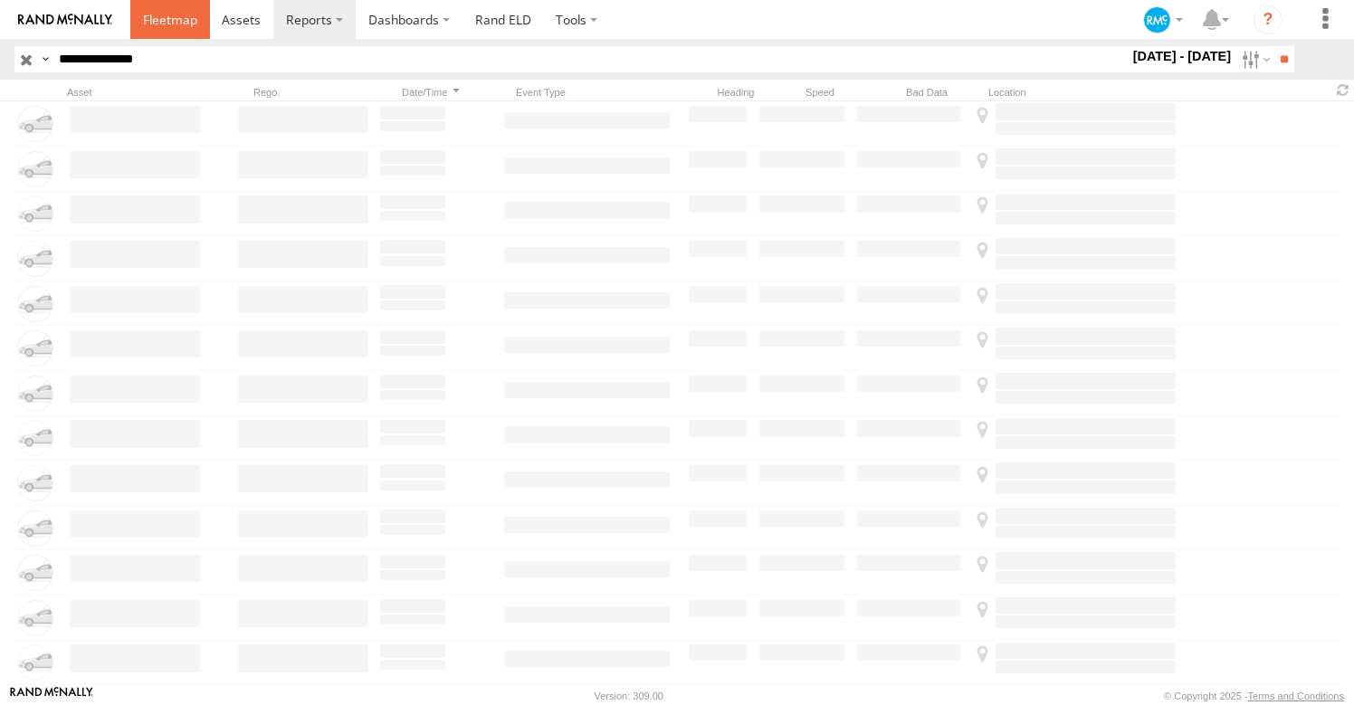
click at [158, 27] on span at bounding box center [170, 19] width 54 height 17
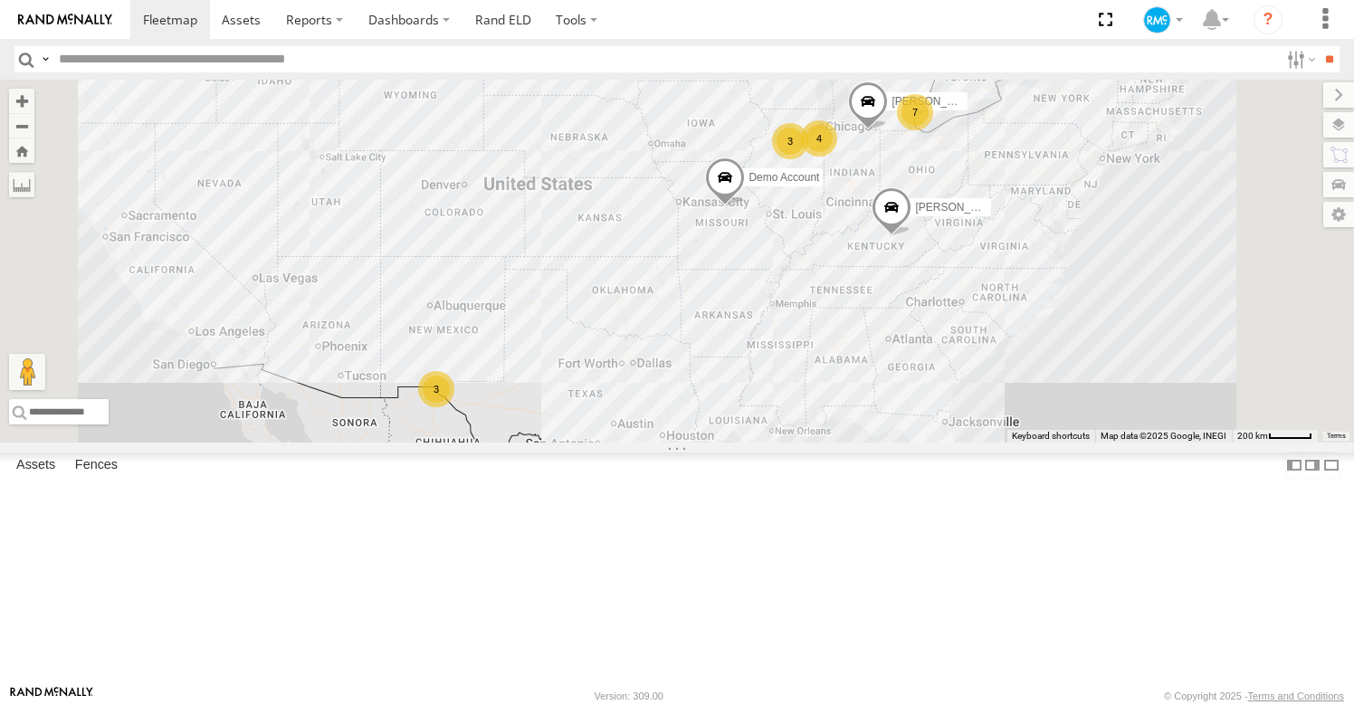
scroll to position [704, 0]
click at [0, 0] on link at bounding box center [0, 0] width 0 height 0
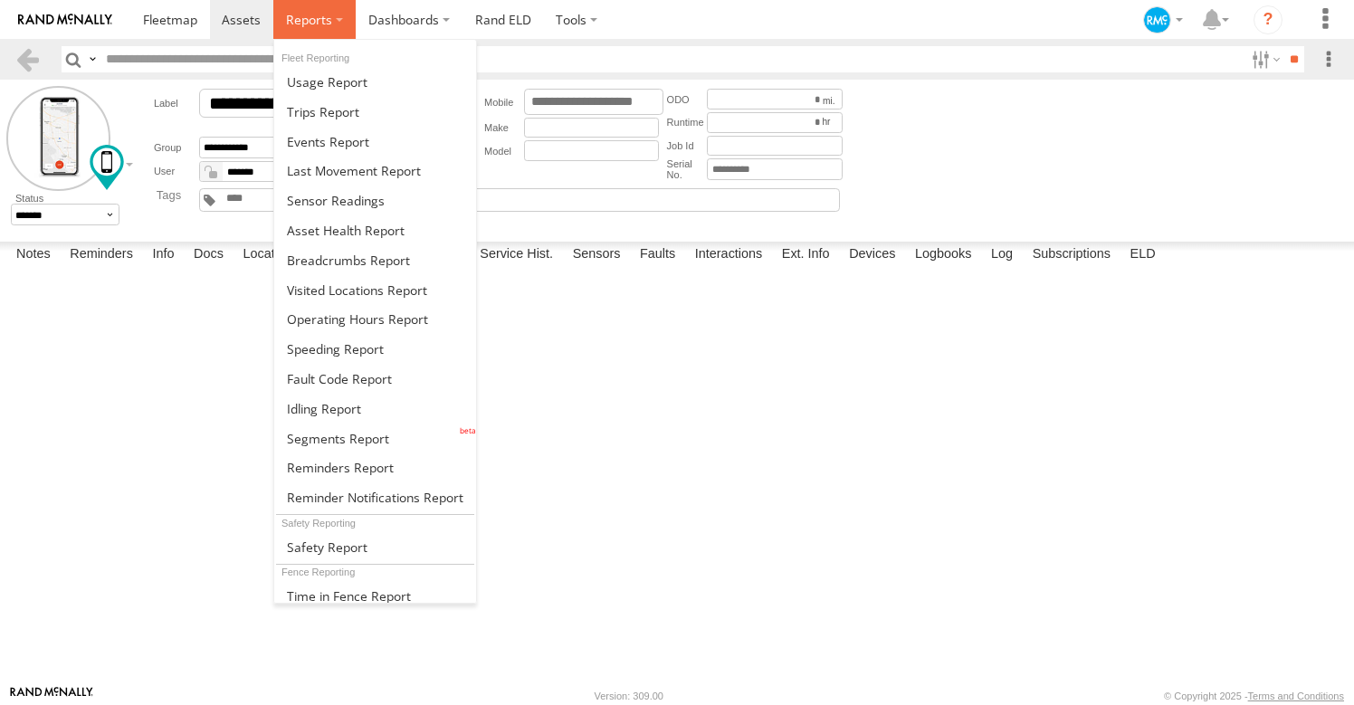
click at [331, 26] on label at bounding box center [314, 19] width 82 height 39
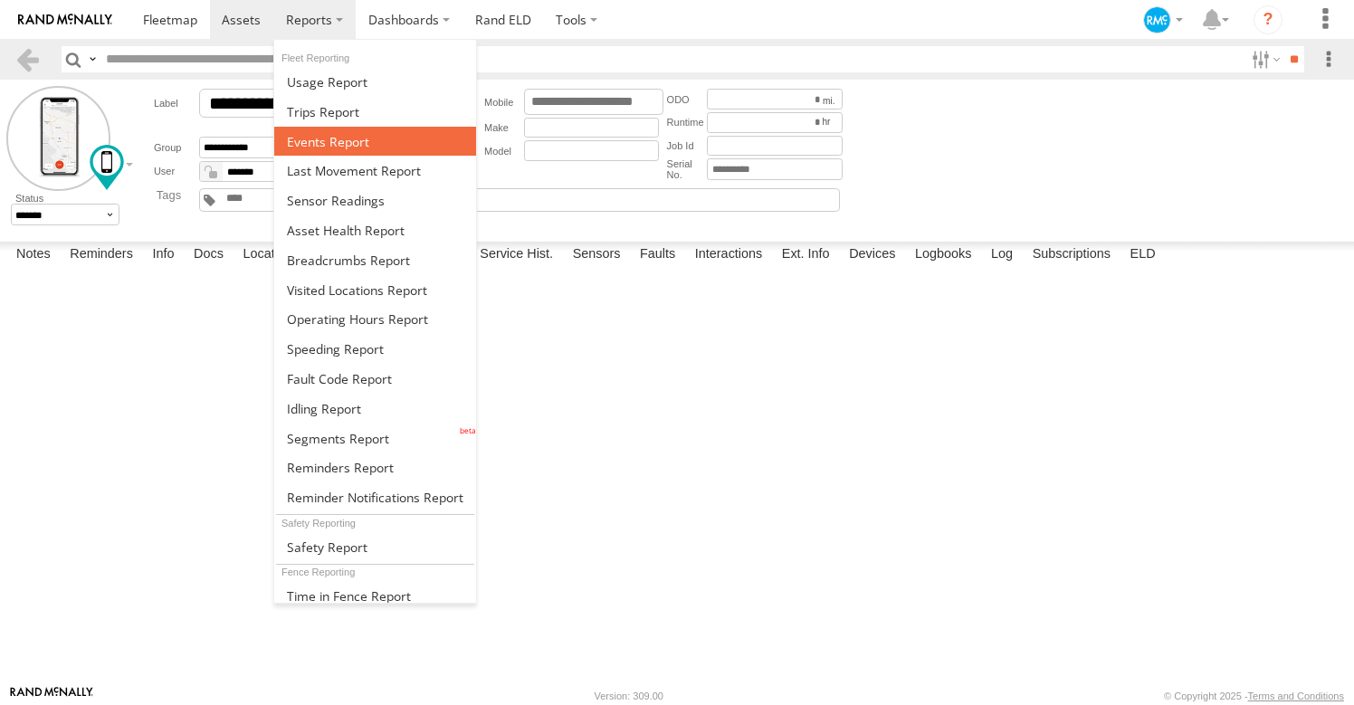
click at [321, 139] on span at bounding box center [328, 141] width 82 height 17
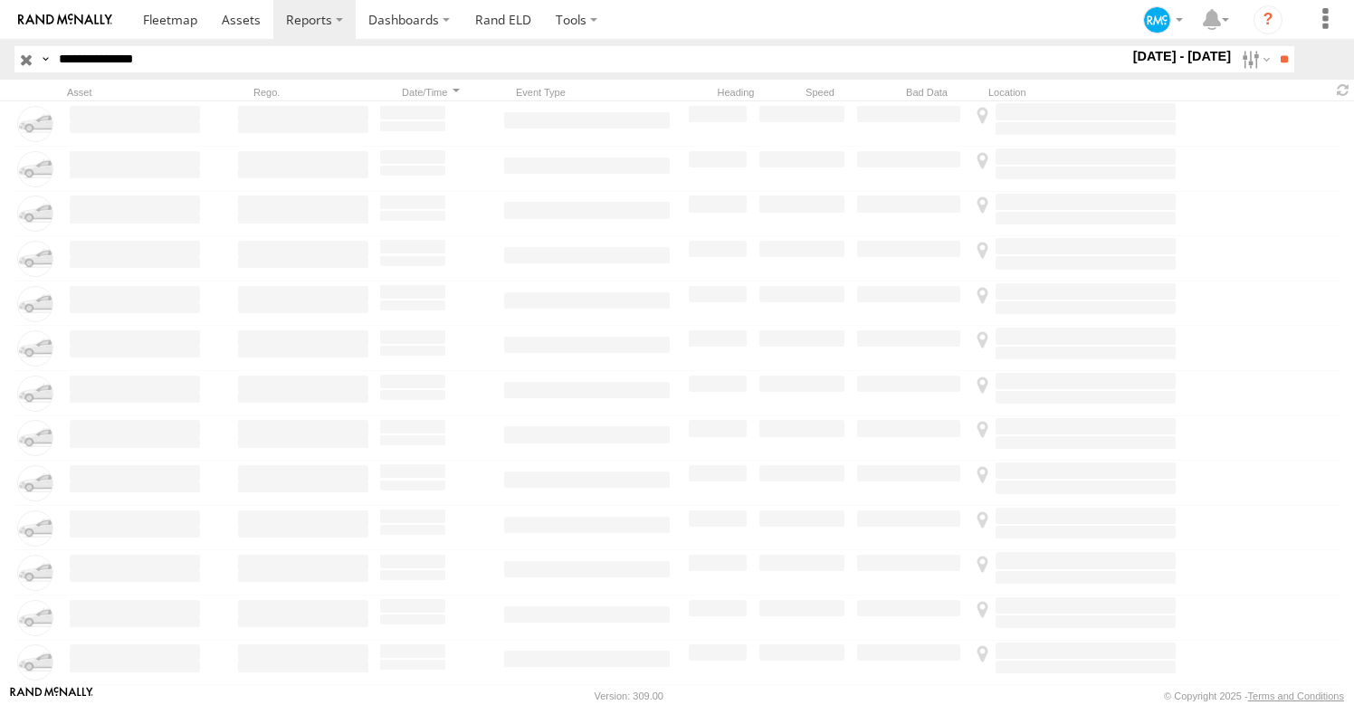
click at [215, 62] on input "**********" at bounding box center [590, 59] width 1077 height 26
click at [1274, 46] on input "**" at bounding box center [1284, 59] width 21 height 26
click at [1238, 62] on label at bounding box center [1254, 59] width 39 height 26
click at [0, 0] on label at bounding box center [0, 0] width 0 height 0
click at [1282, 65] on input "**" at bounding box center [1284, 59] width 21 height 26
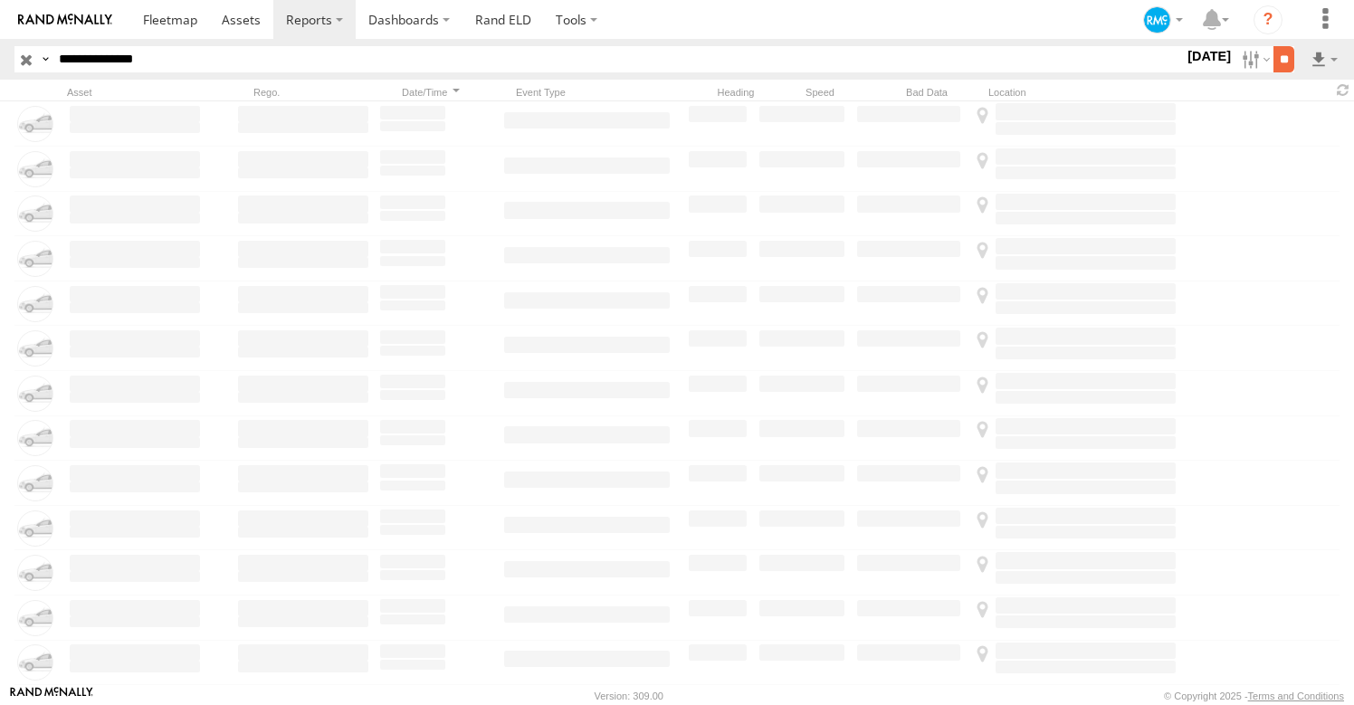
scroll to position [0, 1]
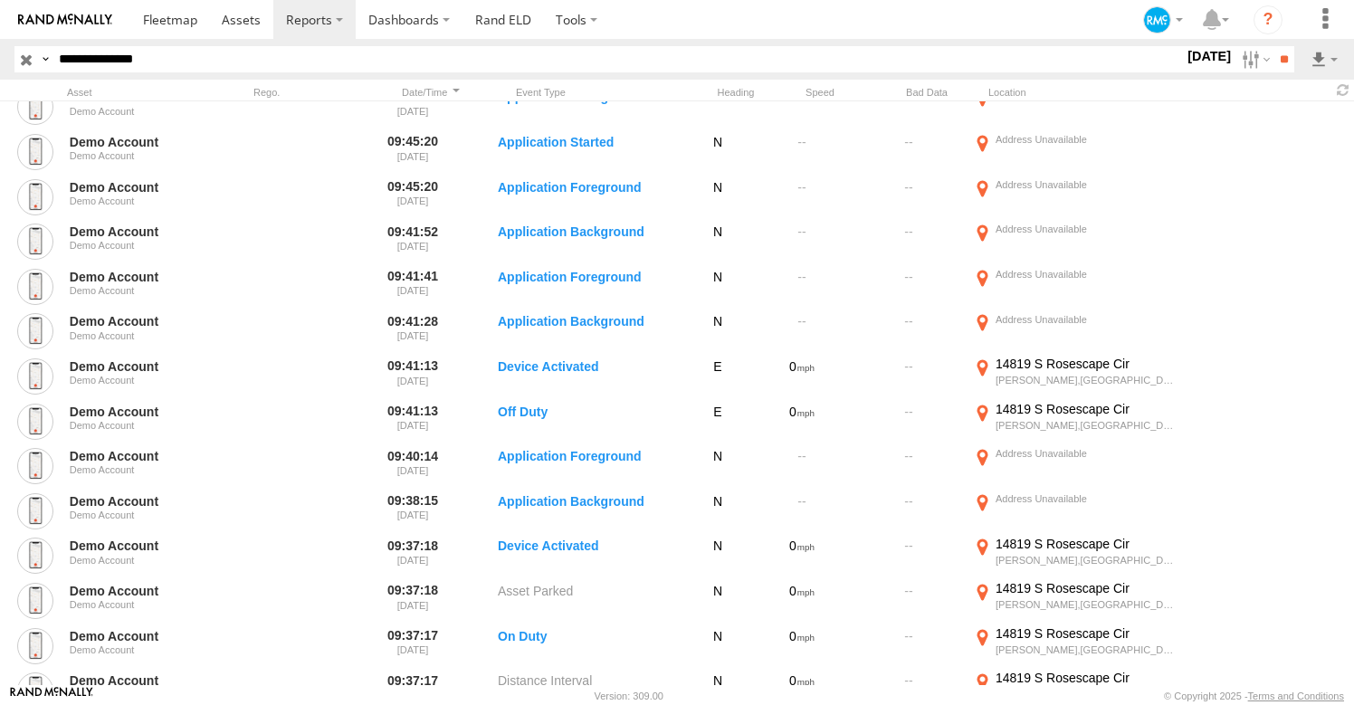
scroll to position [907, 0]
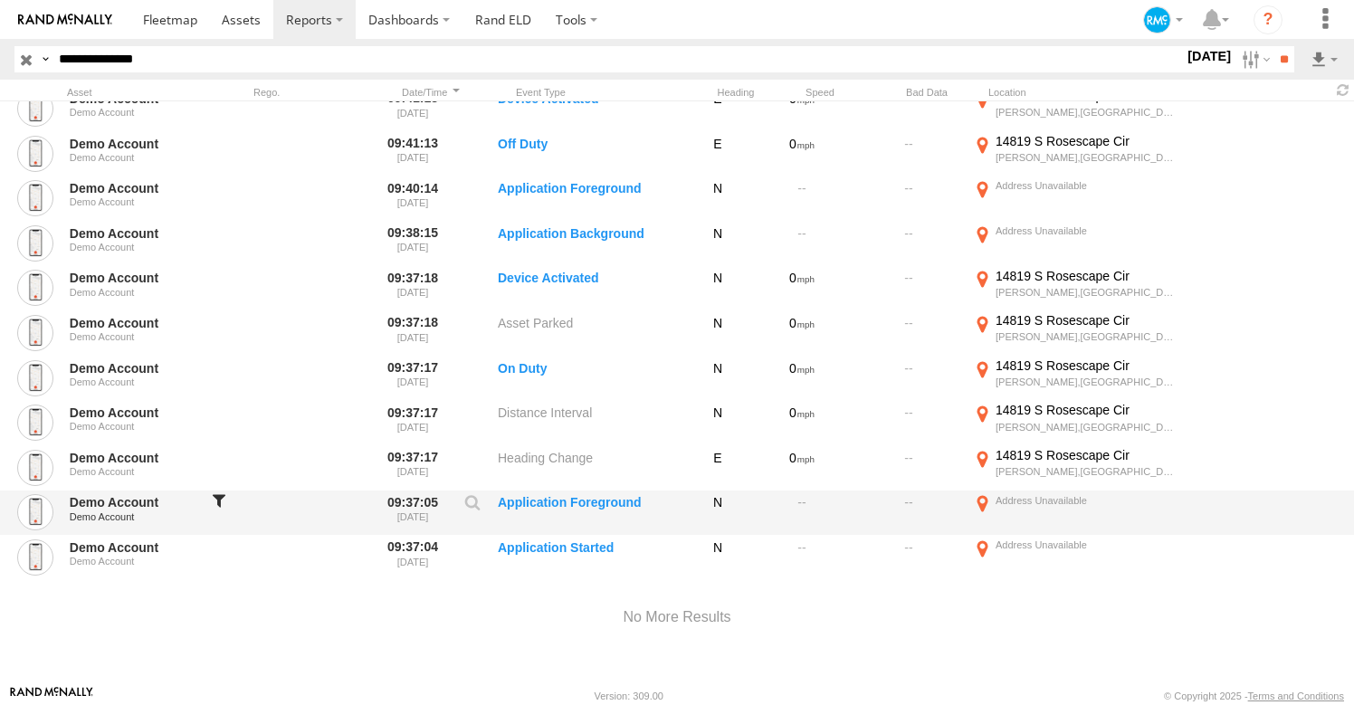
click at [223, 497] on div at bounding box center [219, 513] width 18 height 42
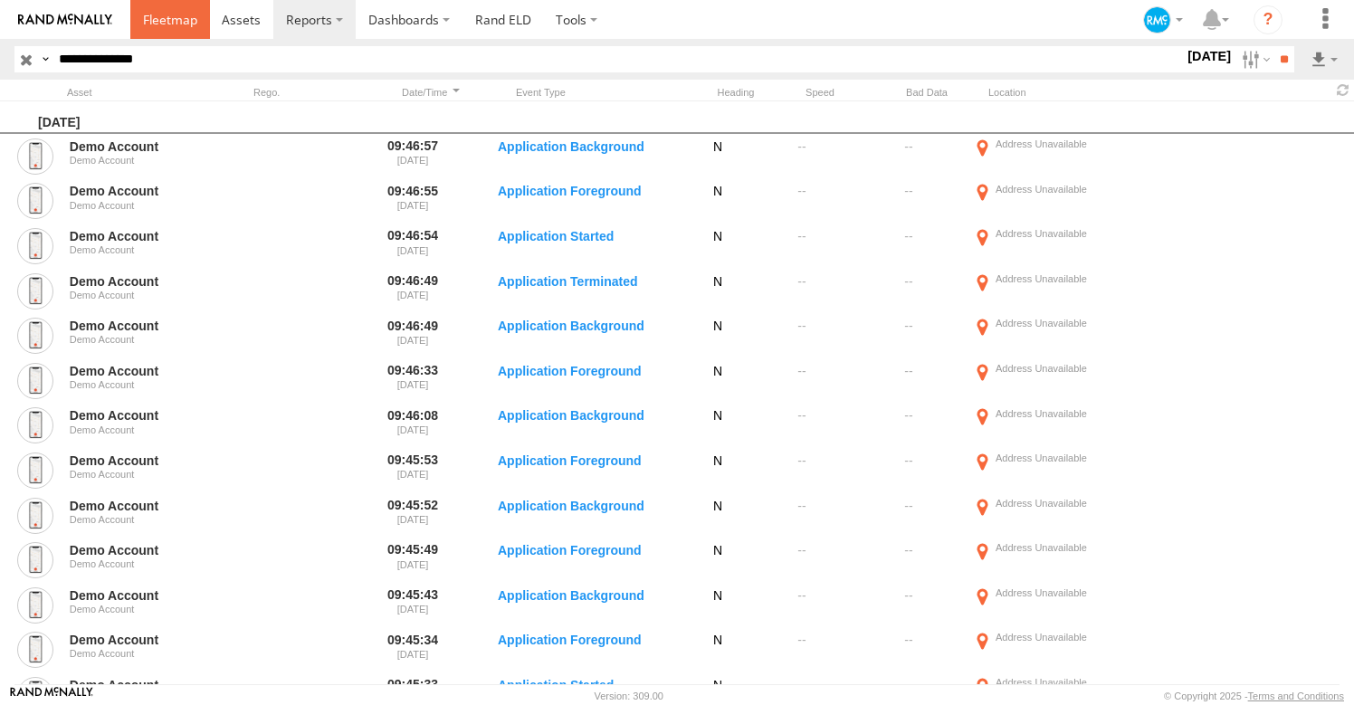
click at [165, 24] on span at bounding box center [170, 19] width 54 height 17
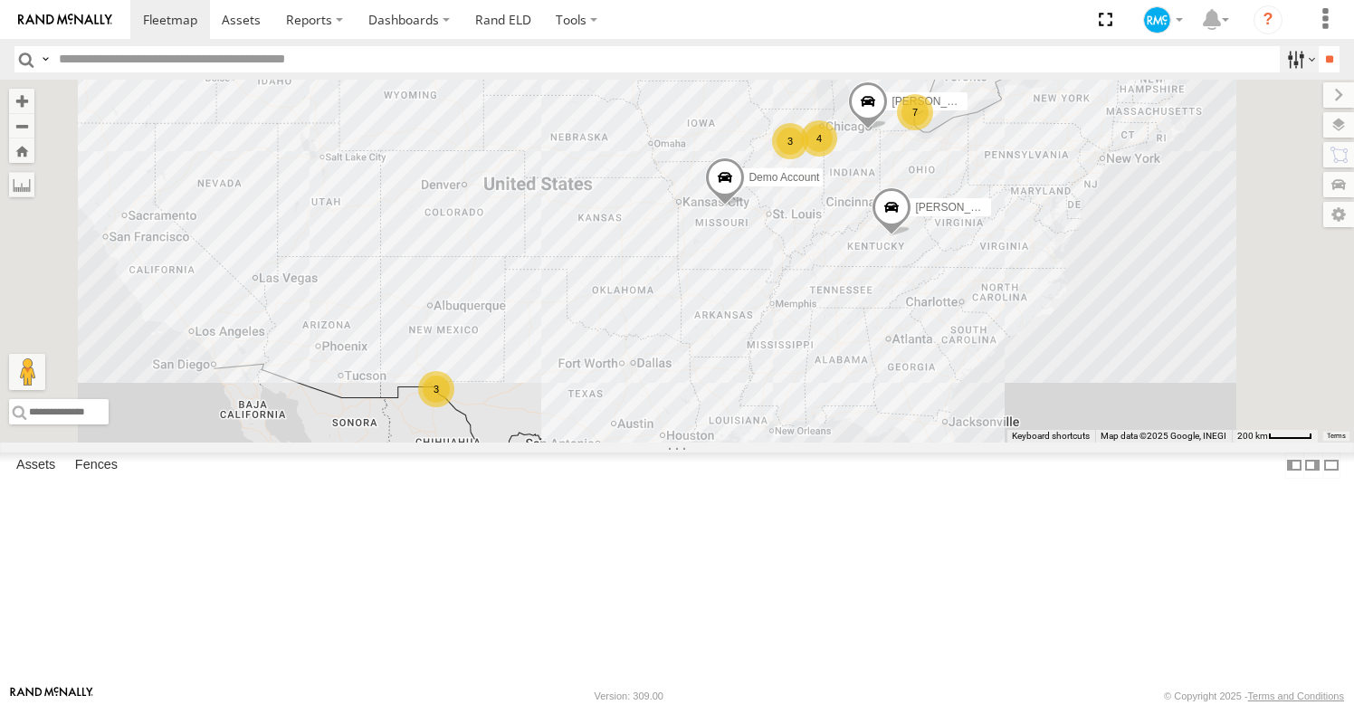
click at [1290, 56] on label at bounding box center [1299, 59] width 39 height 26
click at [0, 0] on span "Phone" at bounding box center [0, 0] width 0 height 0
click at [1324, 57] on input "**" at bounding box center [1329, 59] width 21 height 26
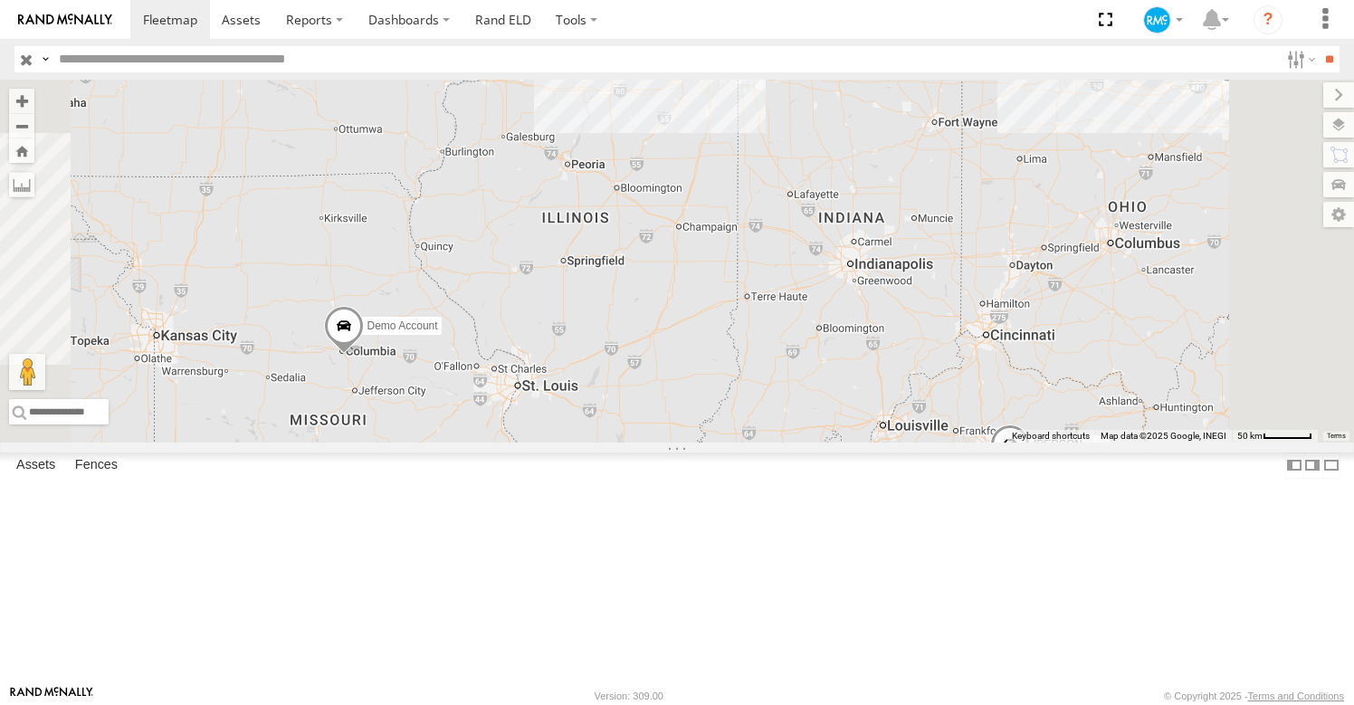
click at [309, 43] on header "Search Query Asset ID Asset Label Registration Manufacturer Model VIN Job ID" at bounding box center [677, 59] width 1354 height 41
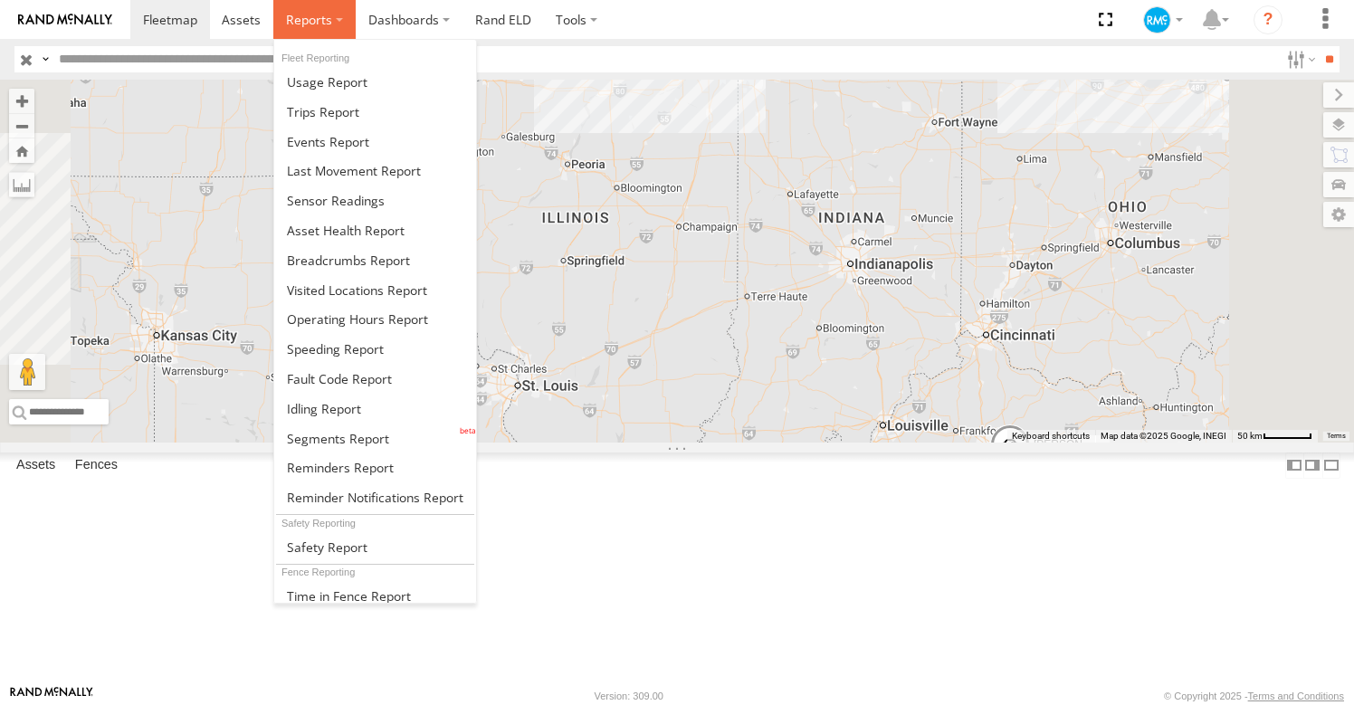
click at [309, 30] on label at bounding box center [314, 19] width 82 height 39
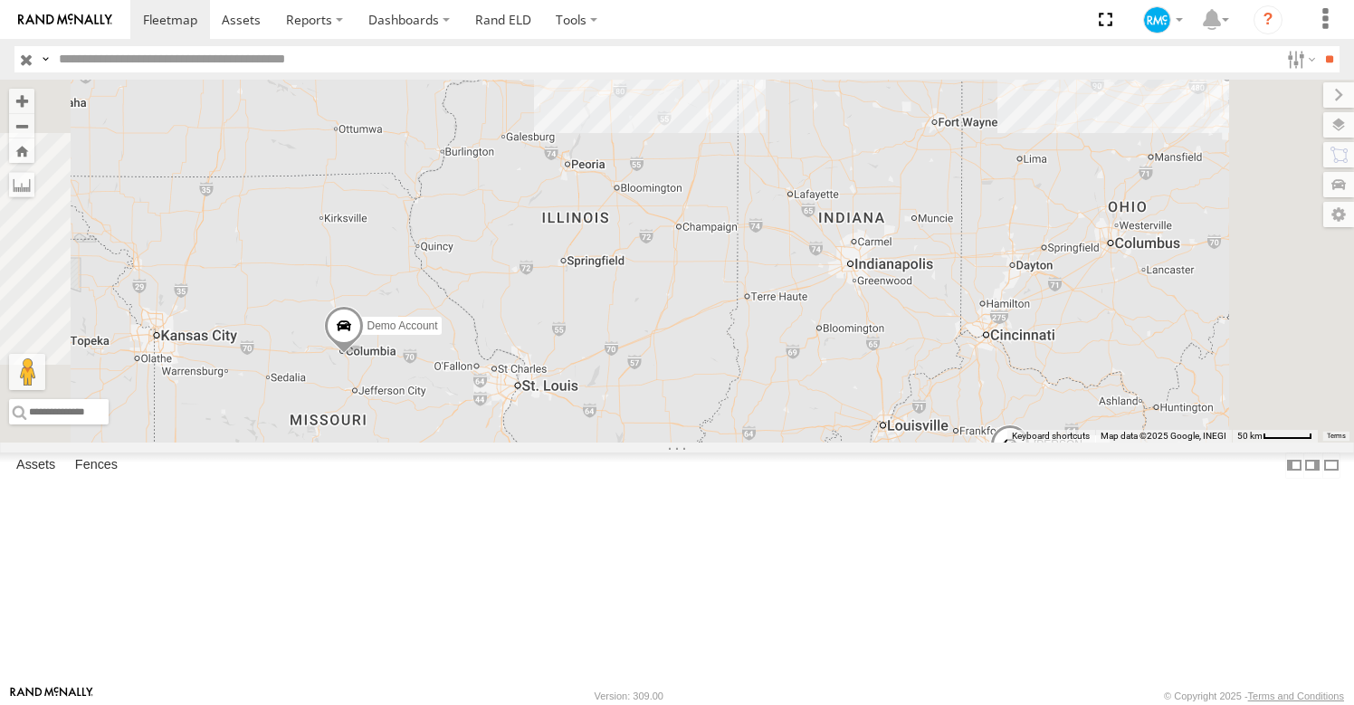
click at [0, 0] on div "Clarke Demo Demo Account Indiana Toll Rd Howe 41.74822 -85.36512 Video Andrew C…" at bounding box center [0, 0] width 0 height 0
click at [0, 0] on div "Andrew Carpenter" at bounding box center [0, 0] width 0 height 0
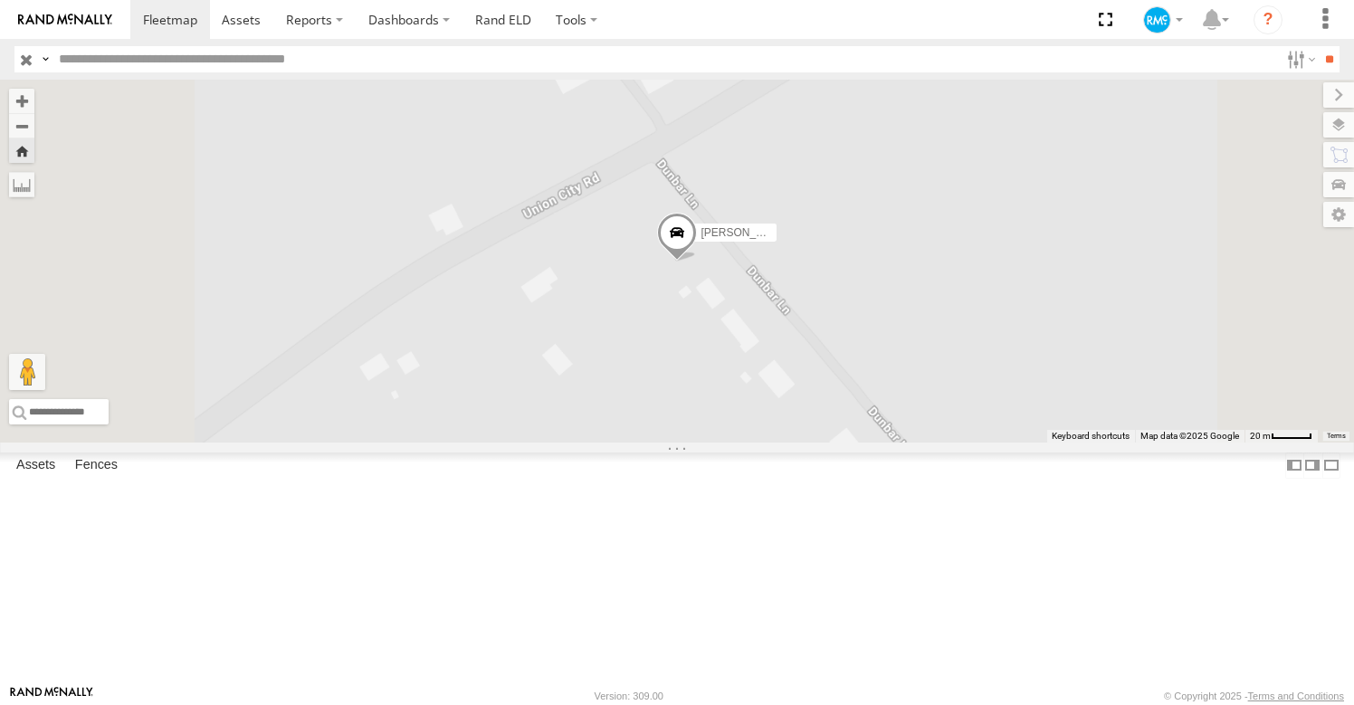
click at [0, 0] on div "Demo Account" at bounding box center [0, 0] width 0 height 0
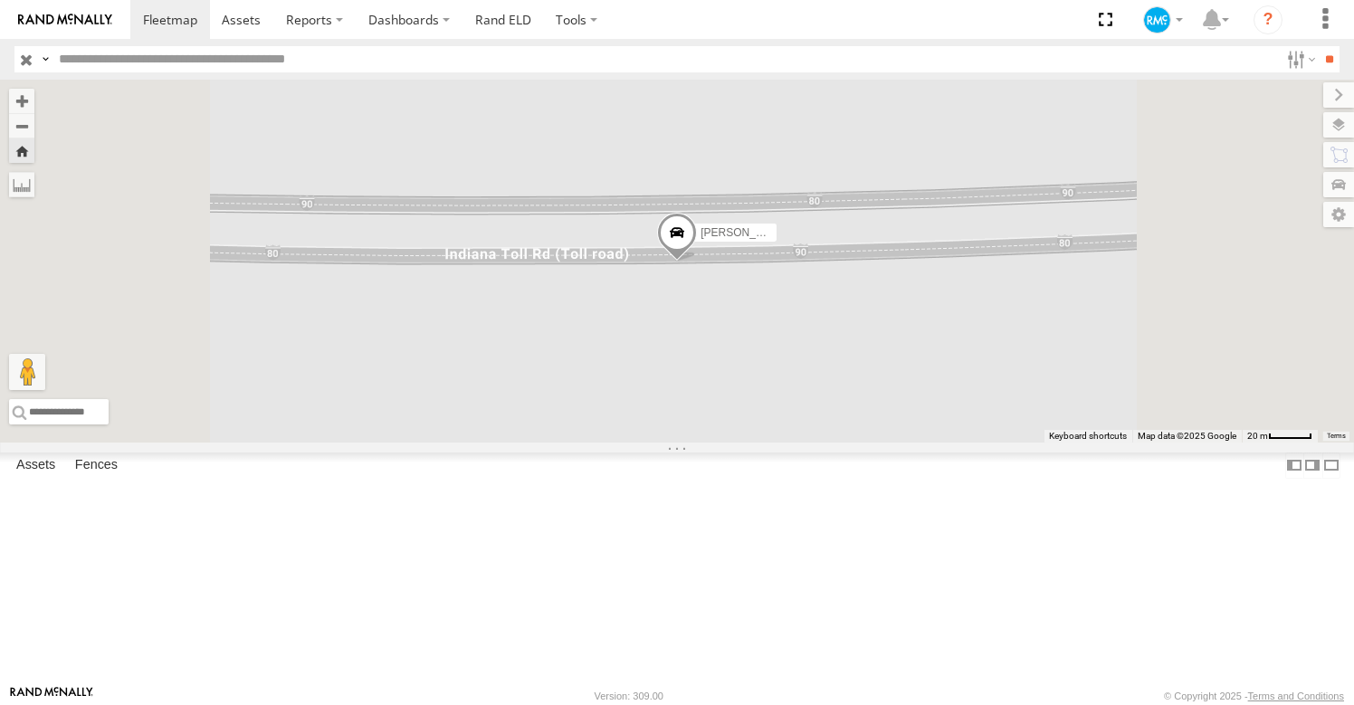
click at [0, 0] on div "Demo Account" at bounding box center [0, 0] width 0 height 0
